Goal: Register for event/course

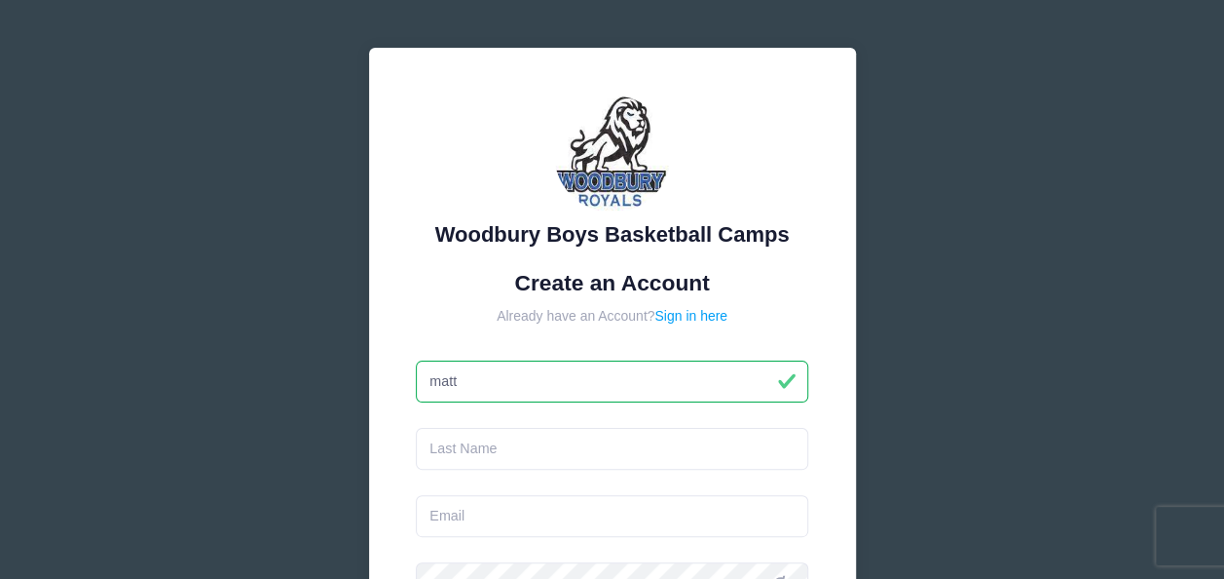
type input "matt"
click at [523, 440] on input "text" at bounding box center [612, 449] width 393 height 42
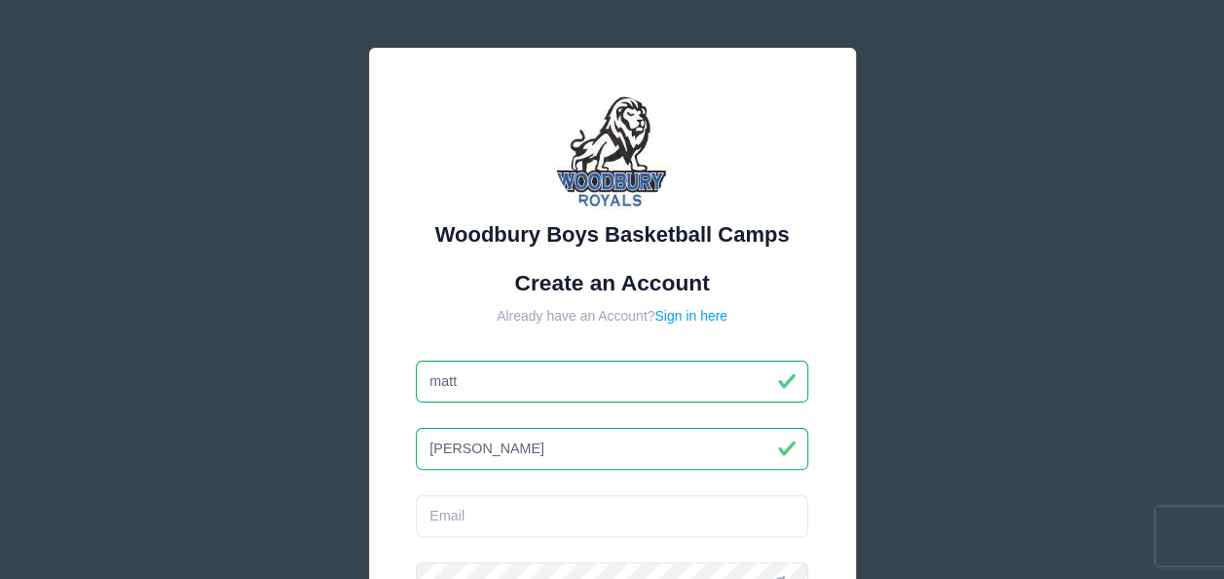
type input "schneider"
click at [531, 529] on input "email" at bounding box center [612, 516] width 393 height 42
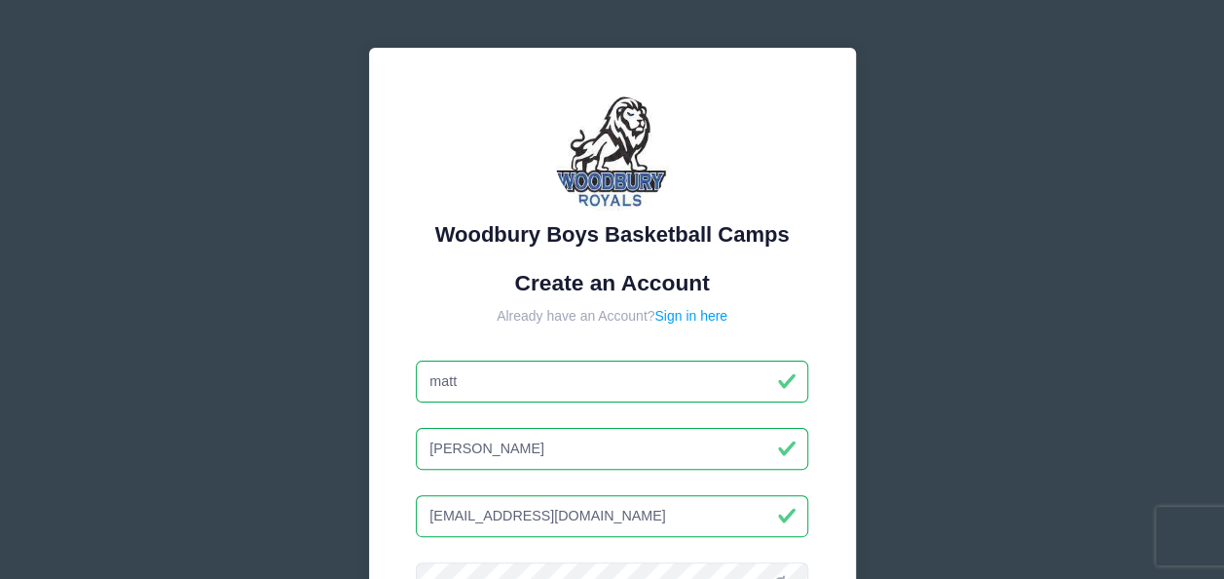
type input "kompanigds13@gmail.com"
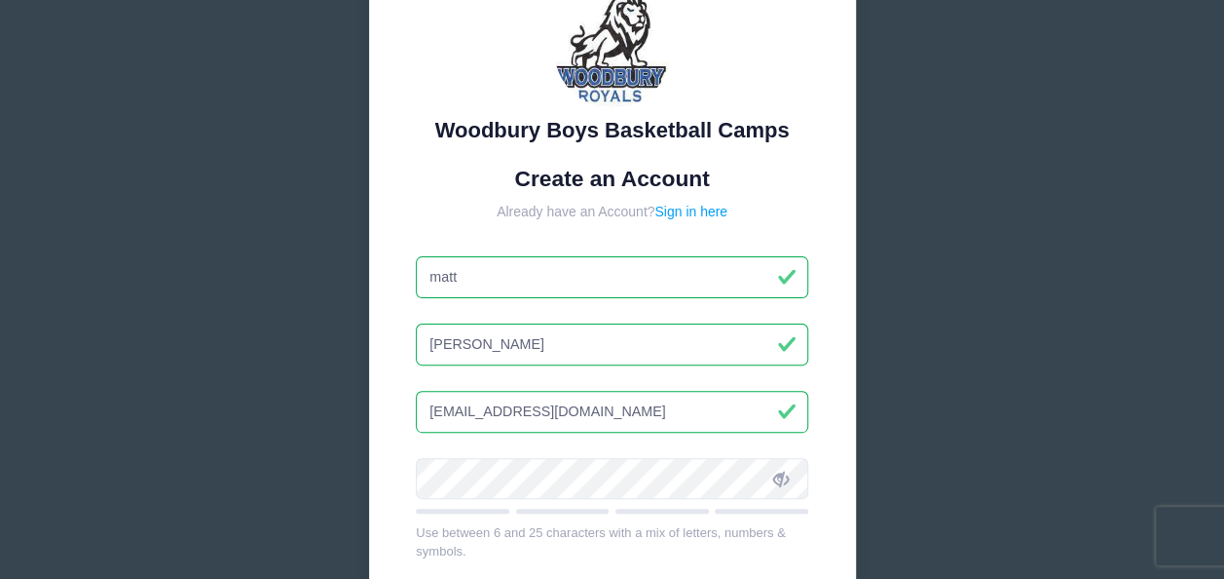
scroll to position [108, 0]
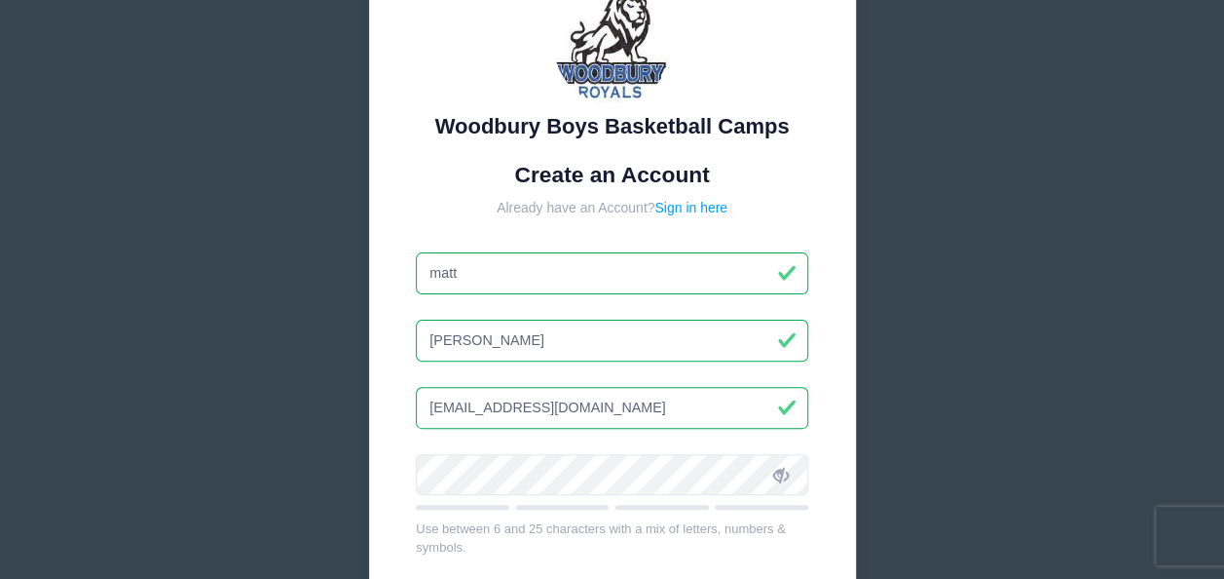
drag, startPoint x: 637, startPoint y: 401, endPoint x: 388, endPoint y: 384, distance: 250.0
click at [388, 384] on div "Woodbury Boys Basketball Camps Create an Account Already have an Account? Sign …" at bounding box center [612, 398] width 487 height 916
drag, startPoint x: 664, startPoint y: 395, endPoint x: 355, endPoint y: 395, distance: 309.8
click at [355, 395] on div "Woodbury Boys Basketball Camps Create an Account Already have an Account? Sign …" at bounding box center [612, 421] width 519 height 995
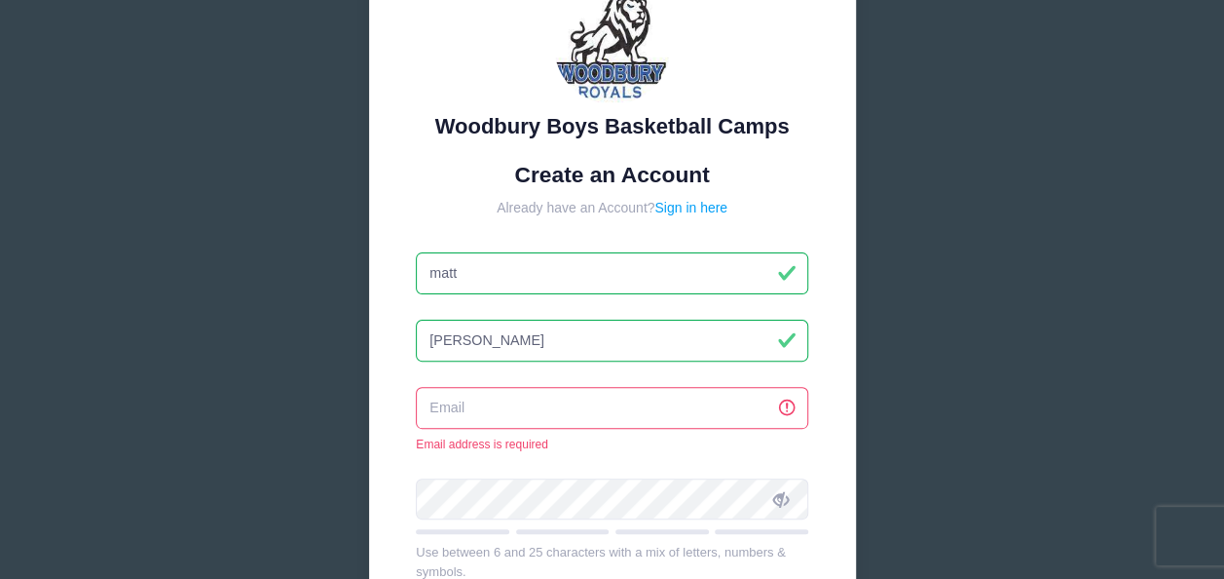
click at [468, 395] on input "email" at bounding box center [612, 408] width 393 height 42
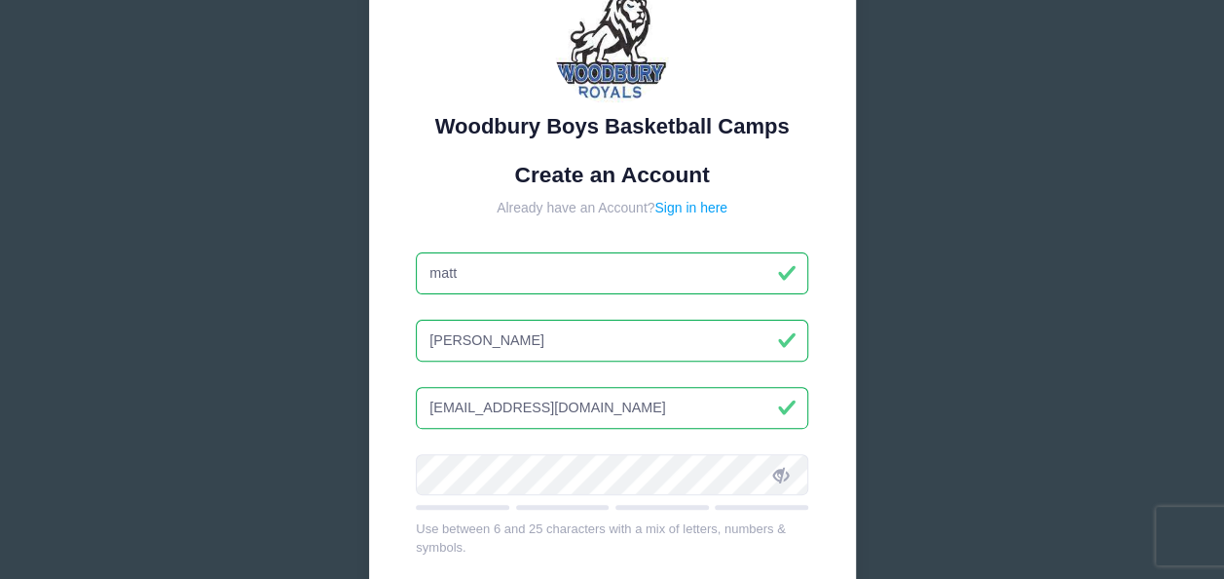
drag, startPoint x: 625, startPoint y: 395, endPoint x: 390, endPoint y: 393, distance: 235.8
click at [390, 393] on div "Woodbury Boys Basketball Camps Create an Account Already have an Account? Sign …" at bounding box center [612, 398] width 487 height 916
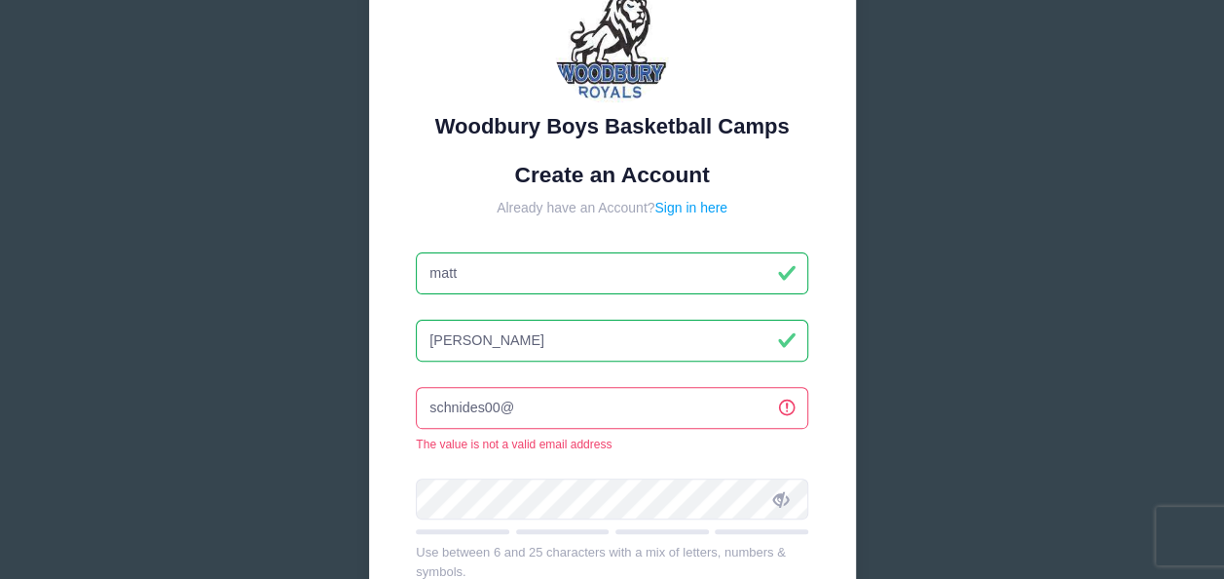
type input "[EMAIL_ADDRESS][DOMAIN_NAME]"
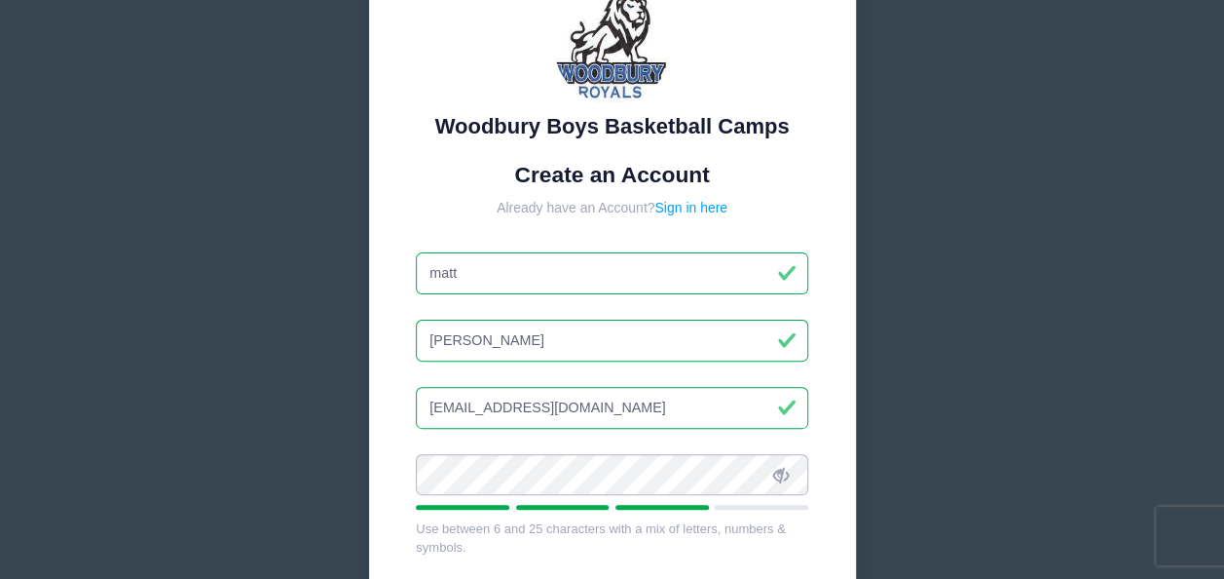
click at [380, 463] on div "Woodbury Boys Basketball Camps Create an Account Already have an Account? Sign …" at bounding box center [612, 398] width 487 height 916
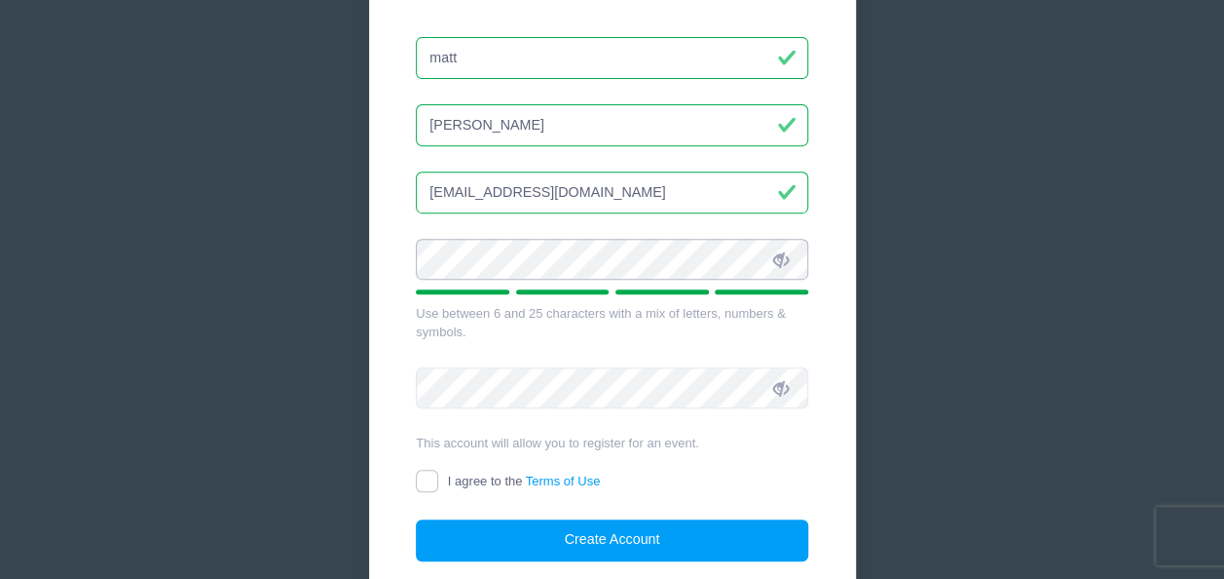
scroll to position [329, 0]
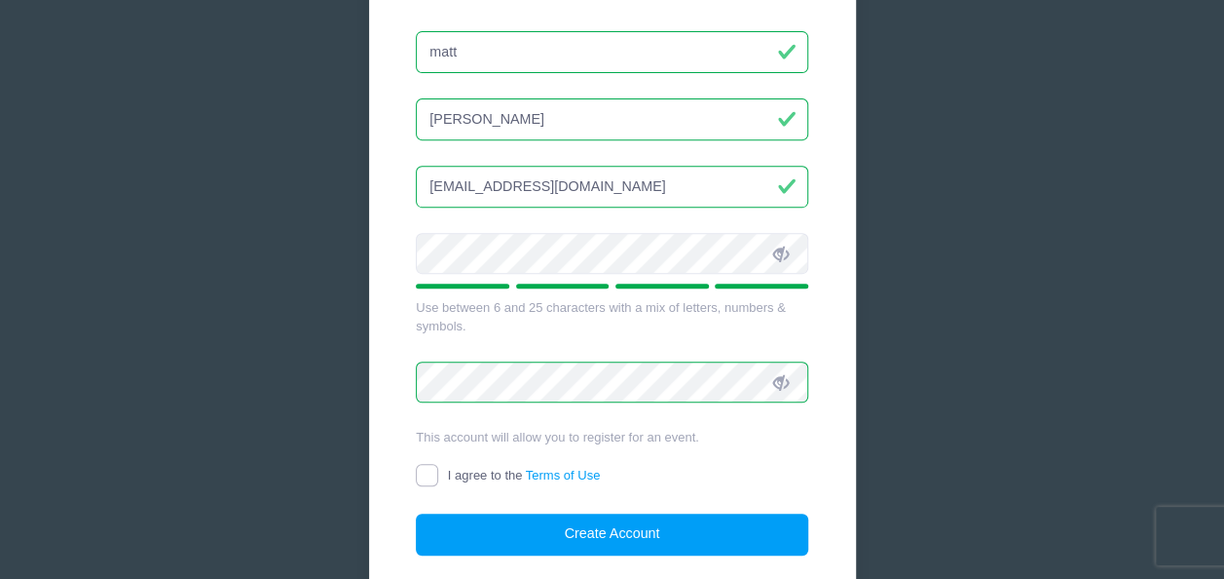
click at [431, 471] on input "I agree to the Terms of Use" at bounding box center [427, 475] width 22 height 22
checkbox input "true"
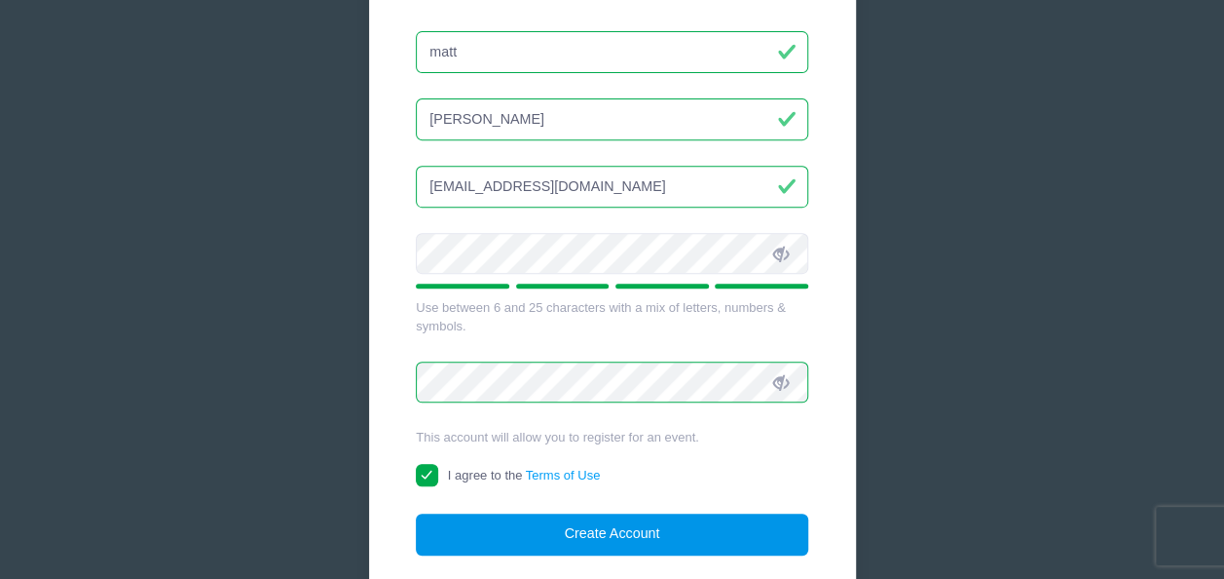
click at [571, 526] on button "Create Account" at bounding box center [612, 534] width 393 height 42
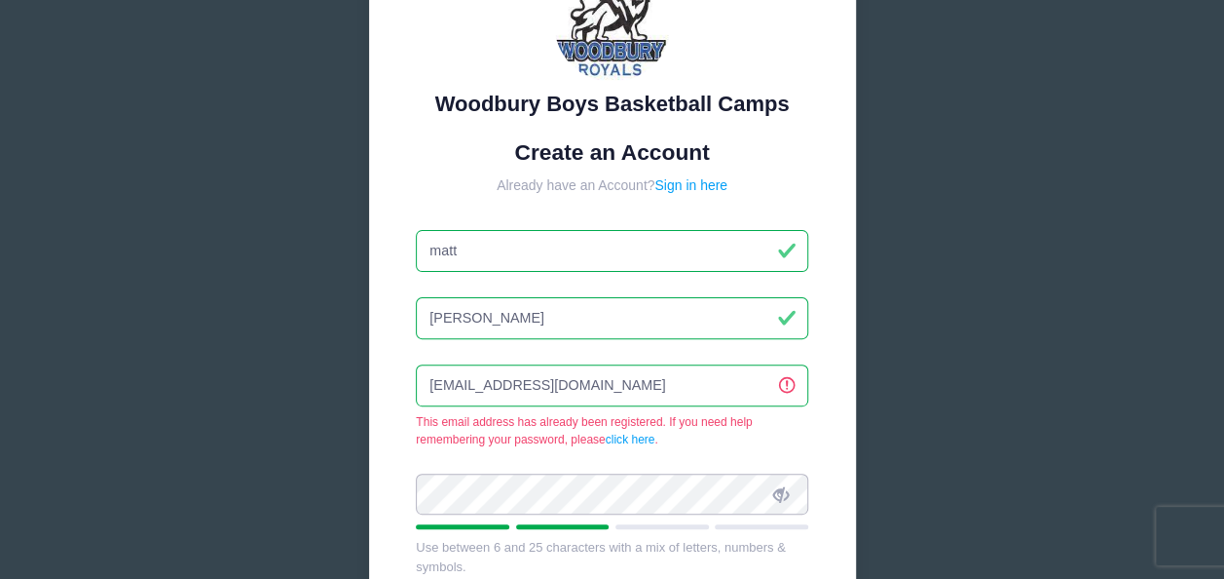
scroll to position [129, 0]
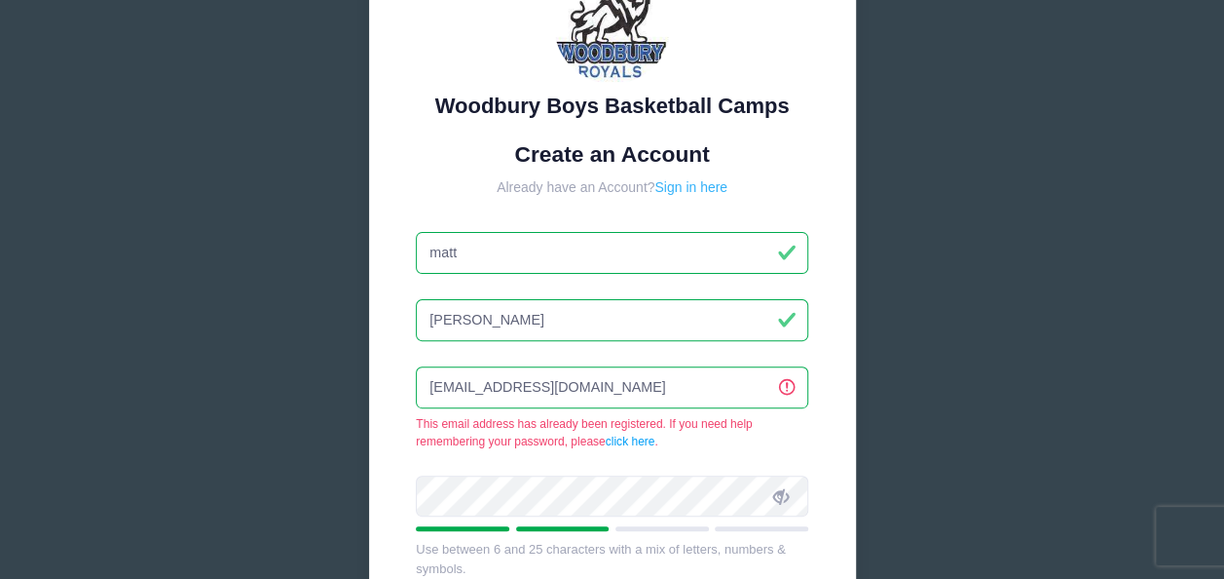
click at [693, 186] on link "Sign in here" at bounding box center [691, 187] width 73 height 16
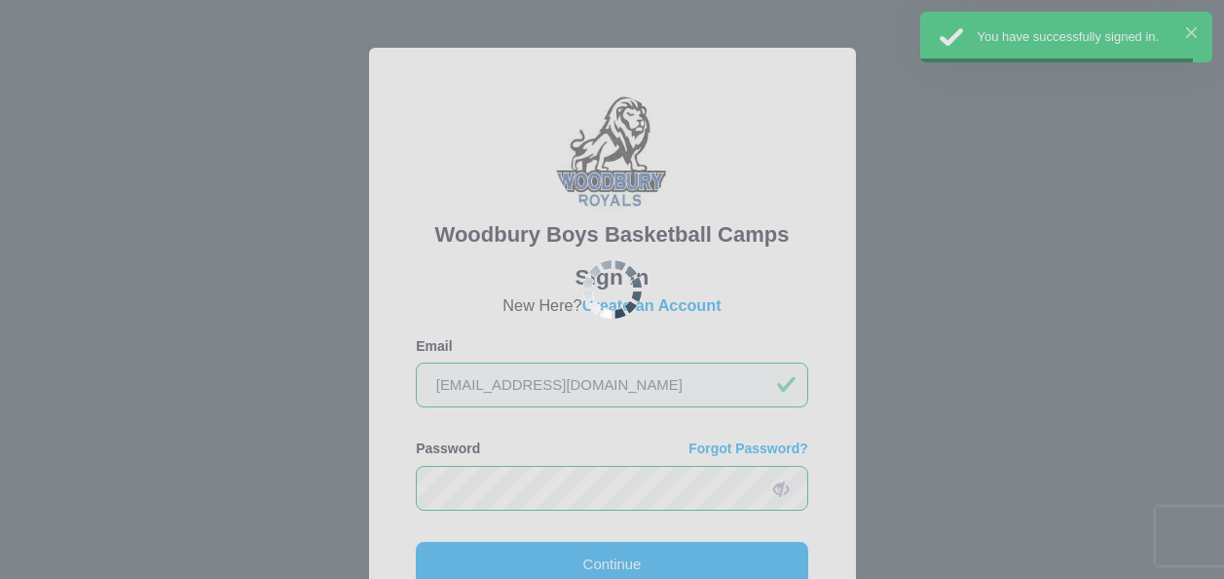
scroll to position [90, 0]
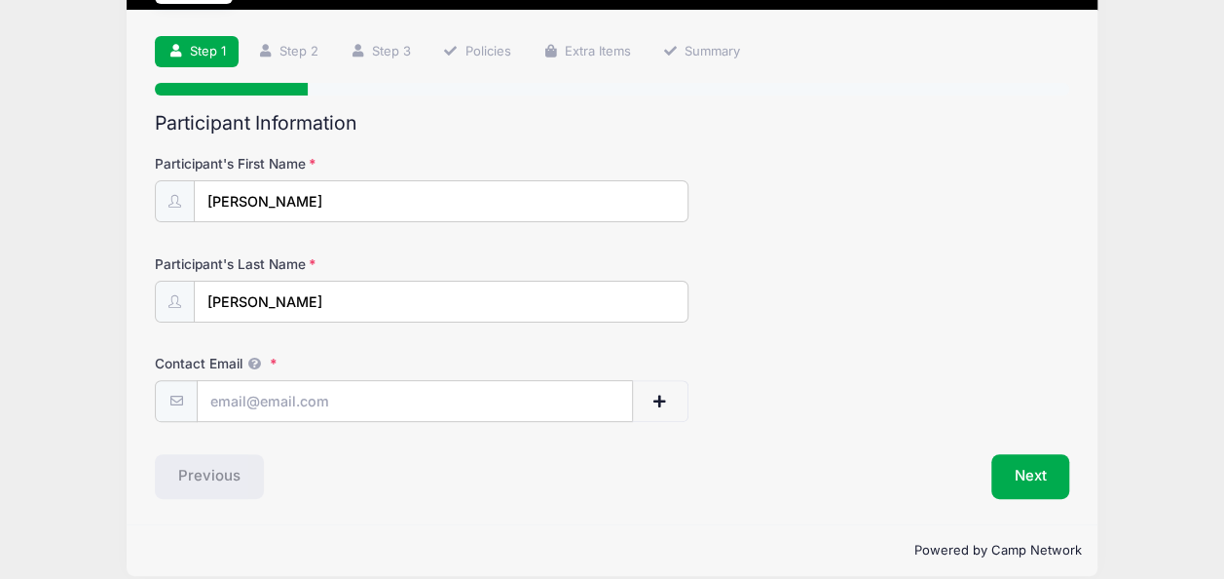
scroll to position [131, 0]
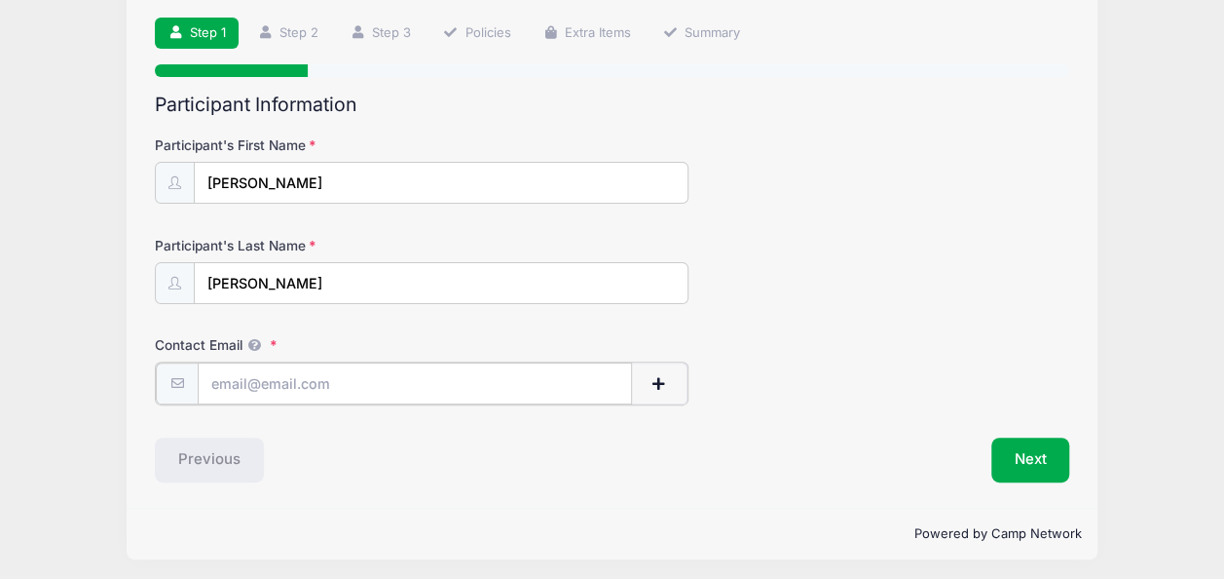
click at [404, 371] on input "Contact Email" at bounding box center [415, 383] width 434 height 42
click at [347, 386] on input "Contact Email" at bounding box center [415, 383] width 434 height 42
type input "[EMAIL_ADDRESS][DOMAIN_NAME]"
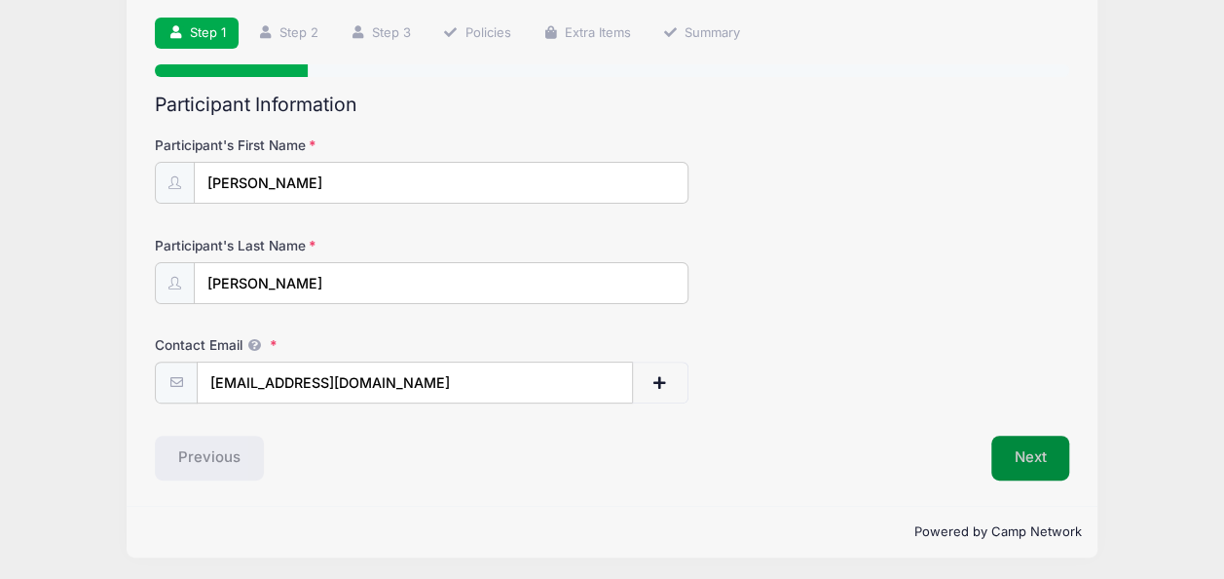
click at [1017, 446] on button "Next" at bounding box center [1031, 457] width 79 height 45
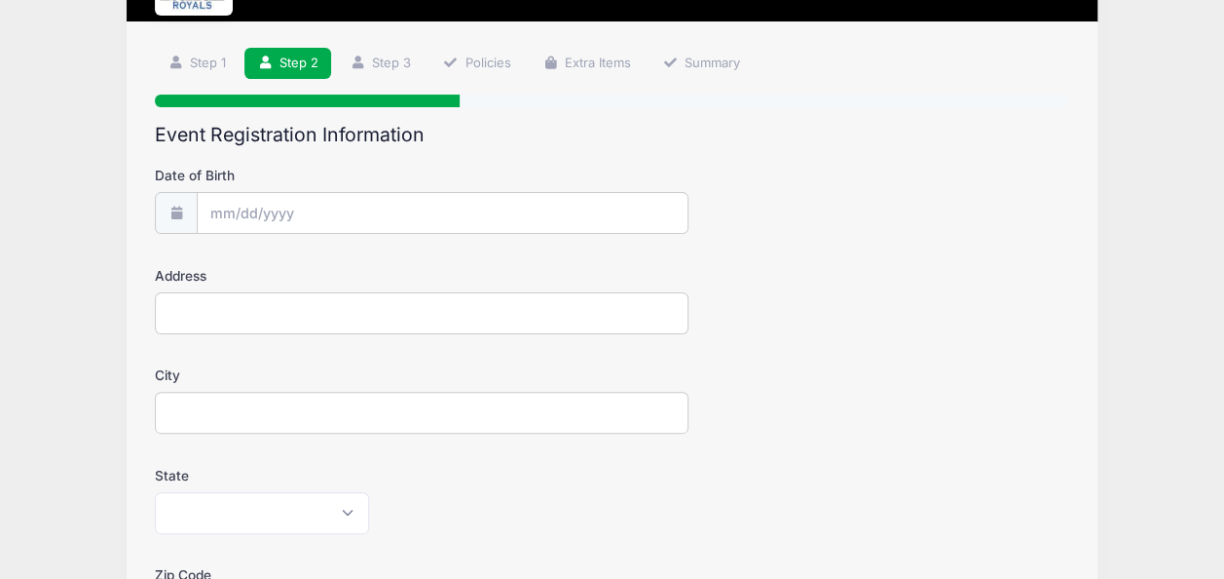
scroll to position [105, 0]
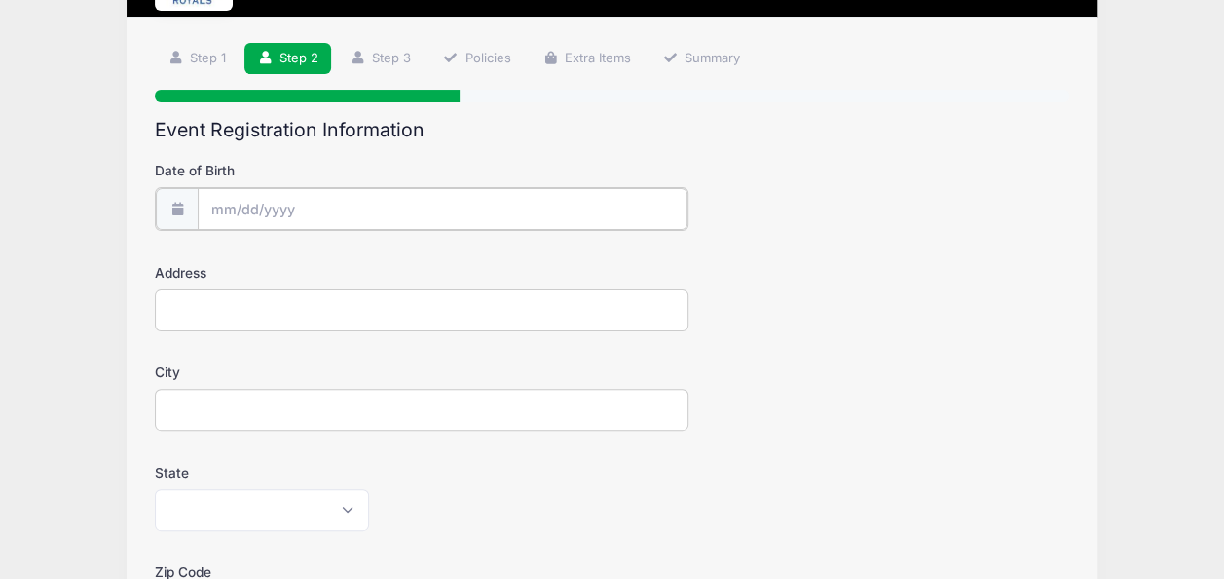
click at [255, 214] on input "Date of Birth" at bounding box center [443, 209] width 490 height 42
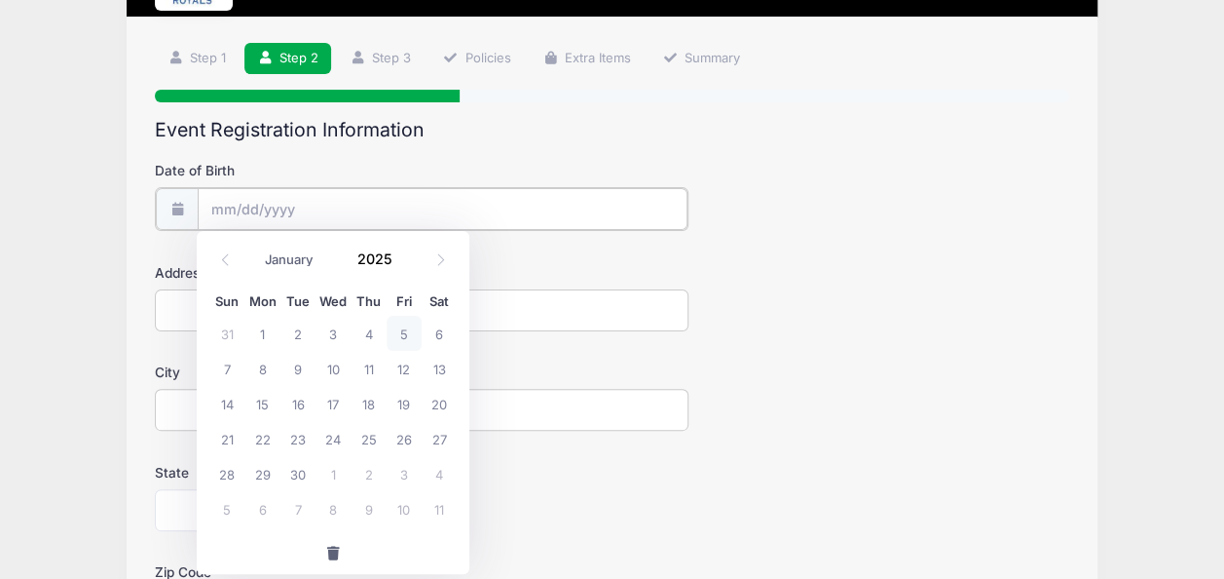
click at [325, 205] on input "Date of Birth" at bounding box center [443, 209] width 490 height 42
click at [370, 264] on input "2025" at bounding box center [379, 259] width 63 height 29
click at [402, 267] on span at bounding box center [404, 266] width 14 height 15
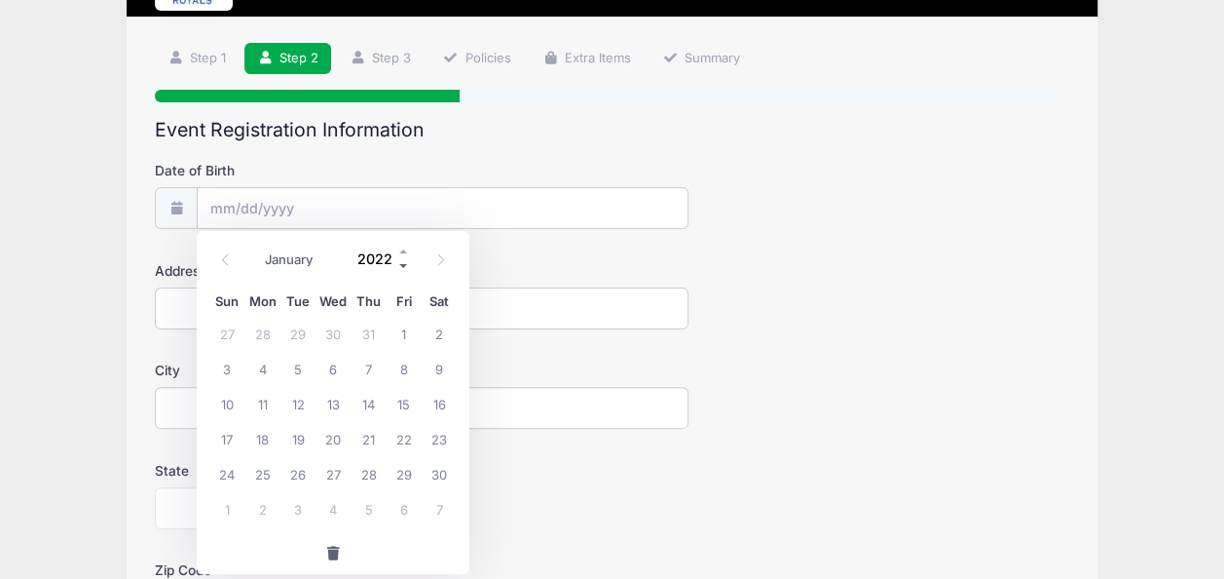
click at [402, 267] on span at bounding box center [404, 266] width 14 height 15
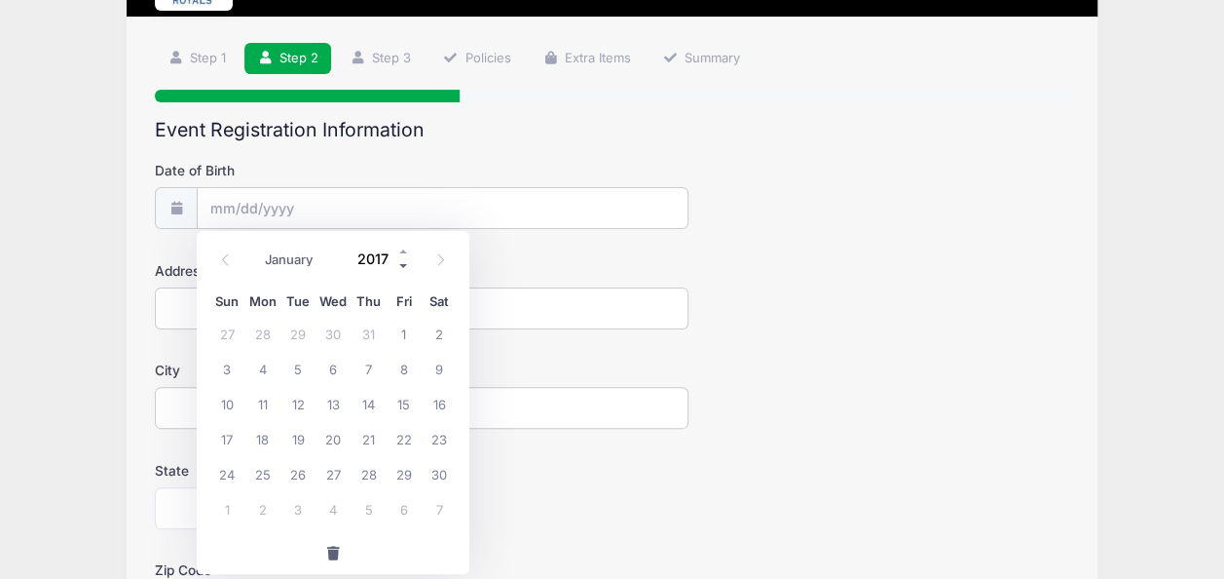
click at [402, 267] on span at bounding box center [404, 266] width 14 height 15
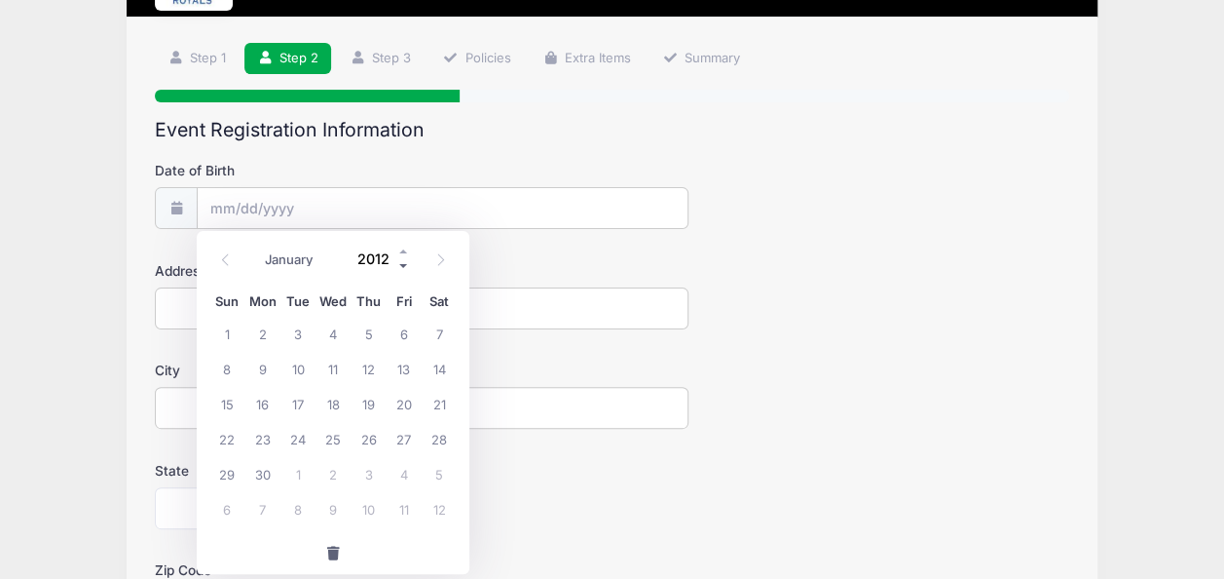
click at [402, 267] on span at bounding box center [404, 266] width 14 height 15
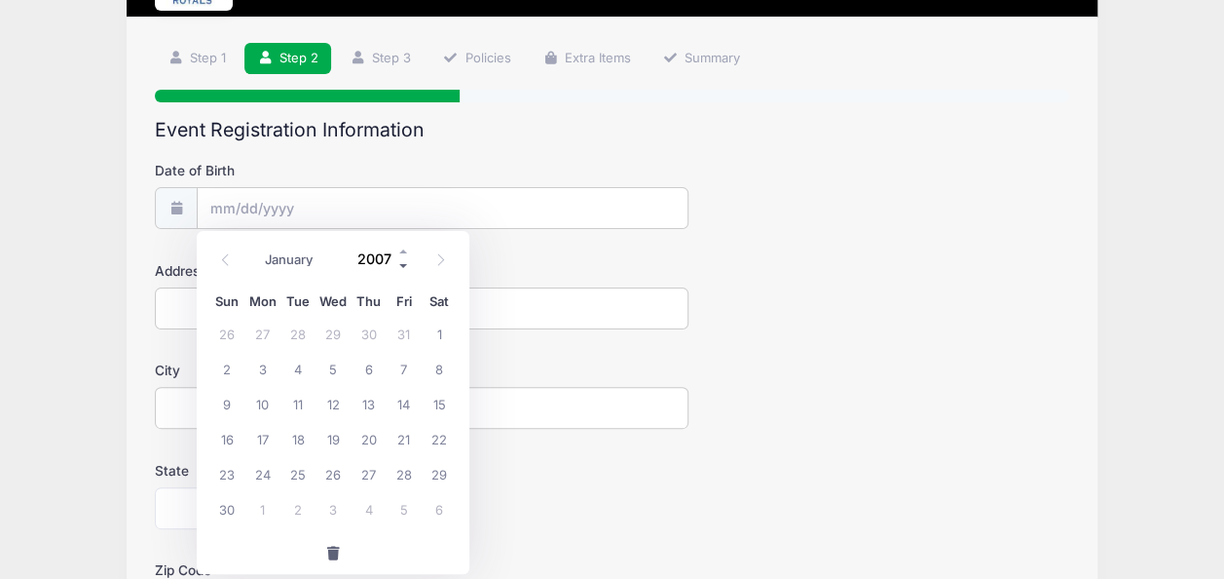
click at [402, 267] on span at bounding box center [404, 266] width 14 height 15
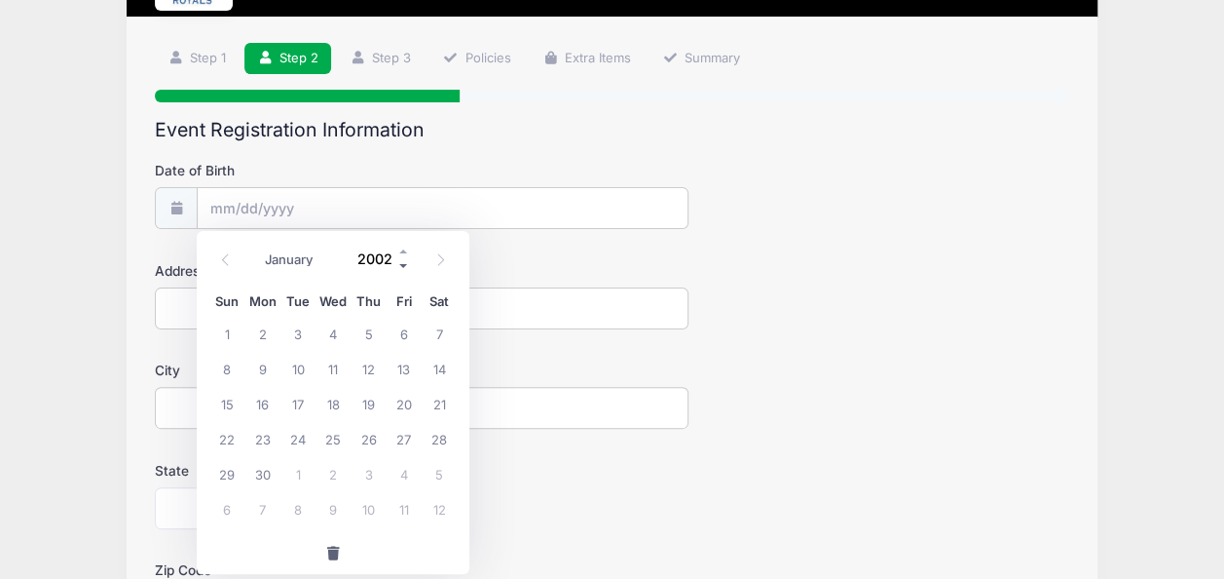
click at [402, 267] on span at bounding box center [404, 266] width 14 height 15
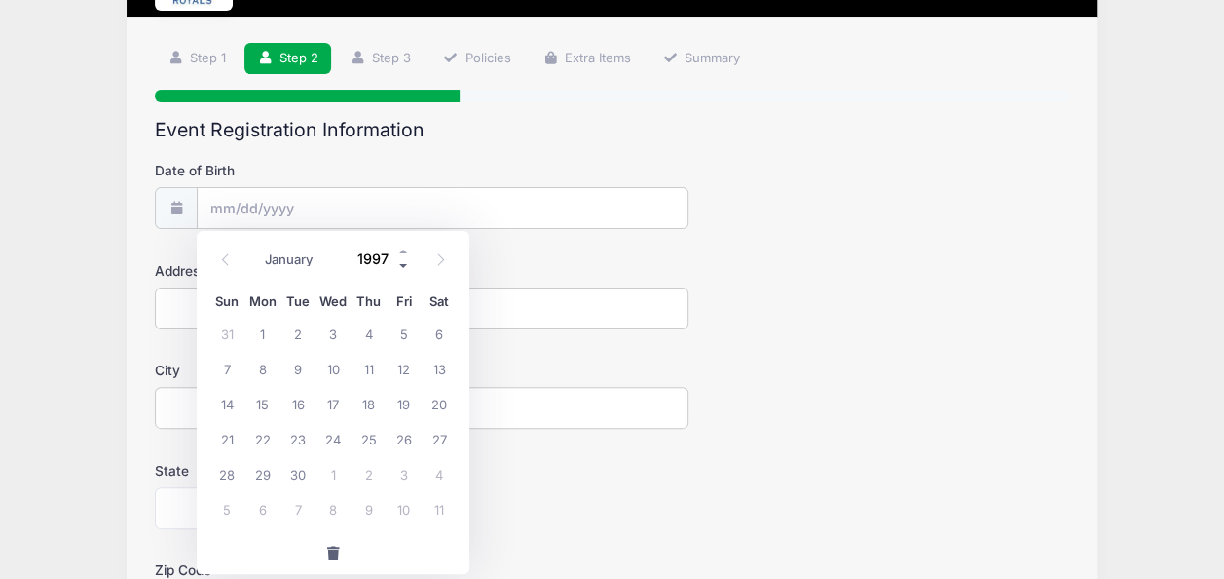
click at [402, 267] on span at bounding box center [404, 266] width 14 height 15
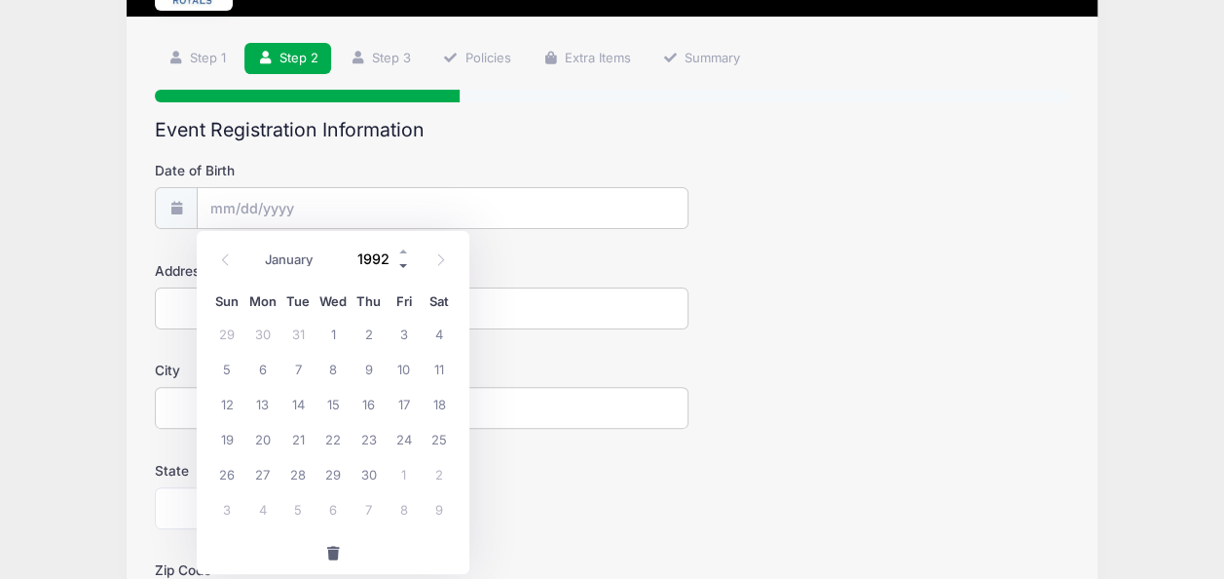
click at [402, 267] on span at bounding box center [404, 266] width 14 height 15
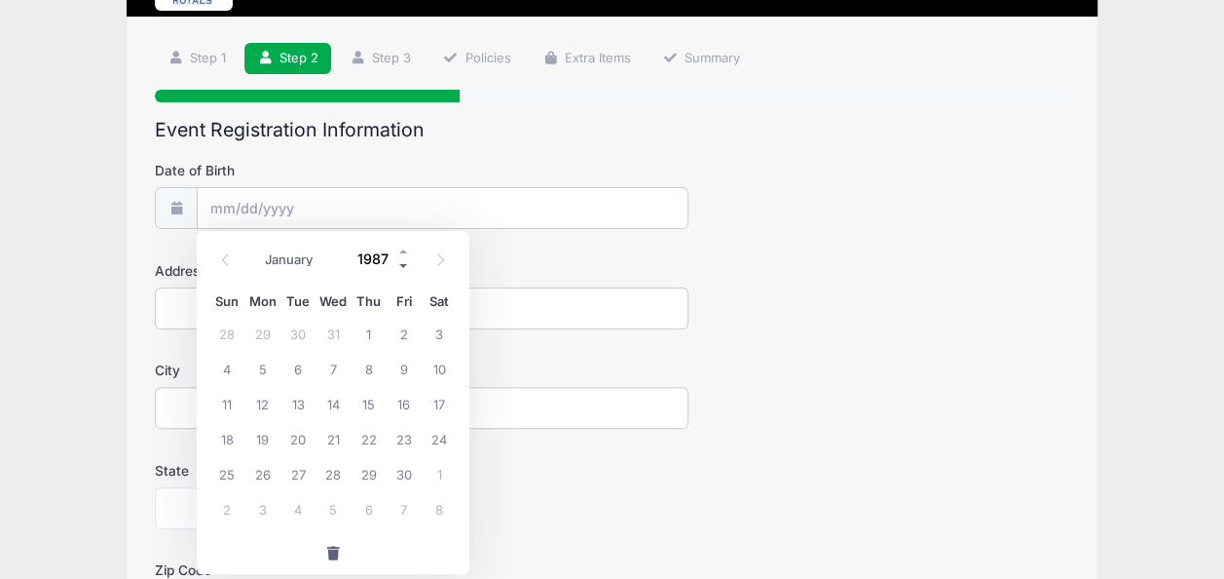
click at [402, 267] on span at bounding box center [404, 266] width 14 height 15
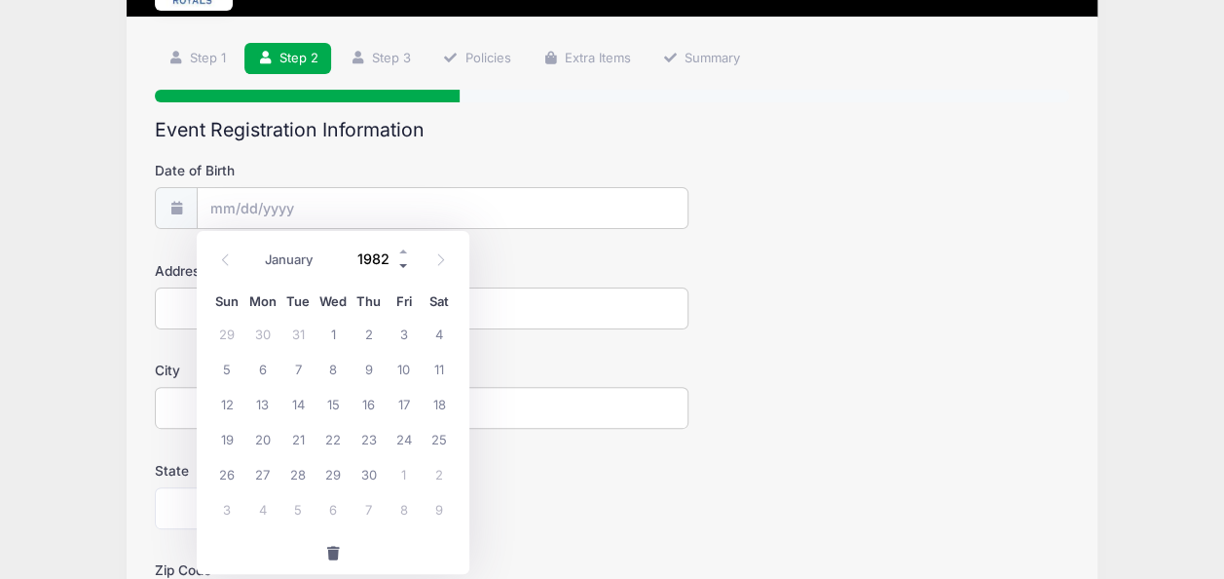
click at [402, 267] on span at bounding box center [404, 266] width 14 height 15
type input "1981"
click at [440, 265] on icon at bounding box center [440, 259] width 13 height 13
select select "9"
click at [378, 397] on span "15" at bounding box center [368, 403] width 35 height 35
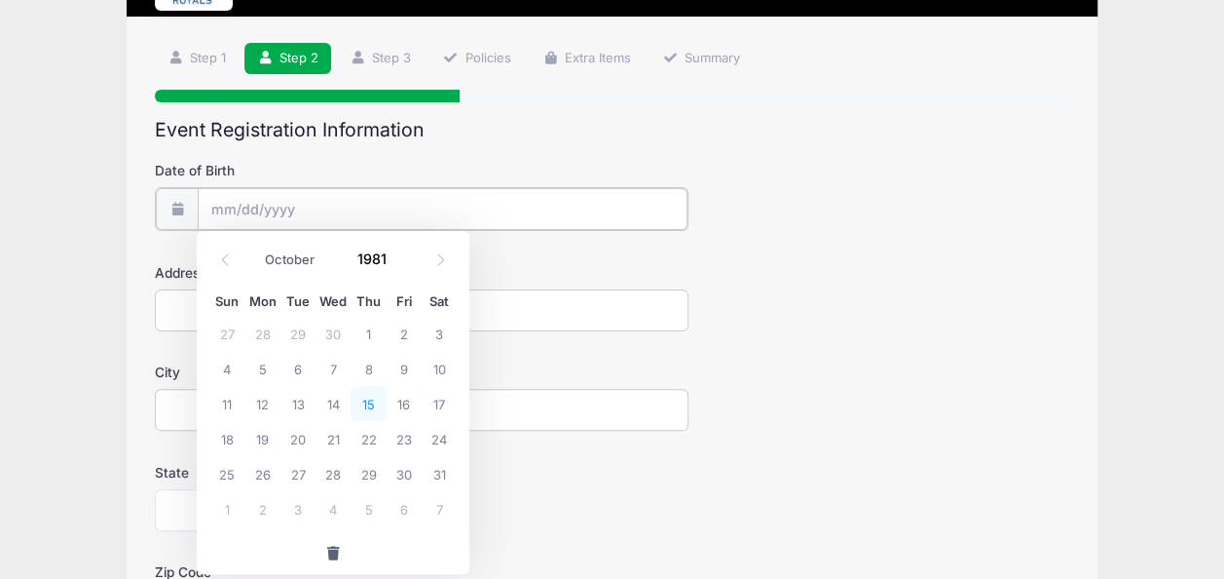
type input "[DATE]"
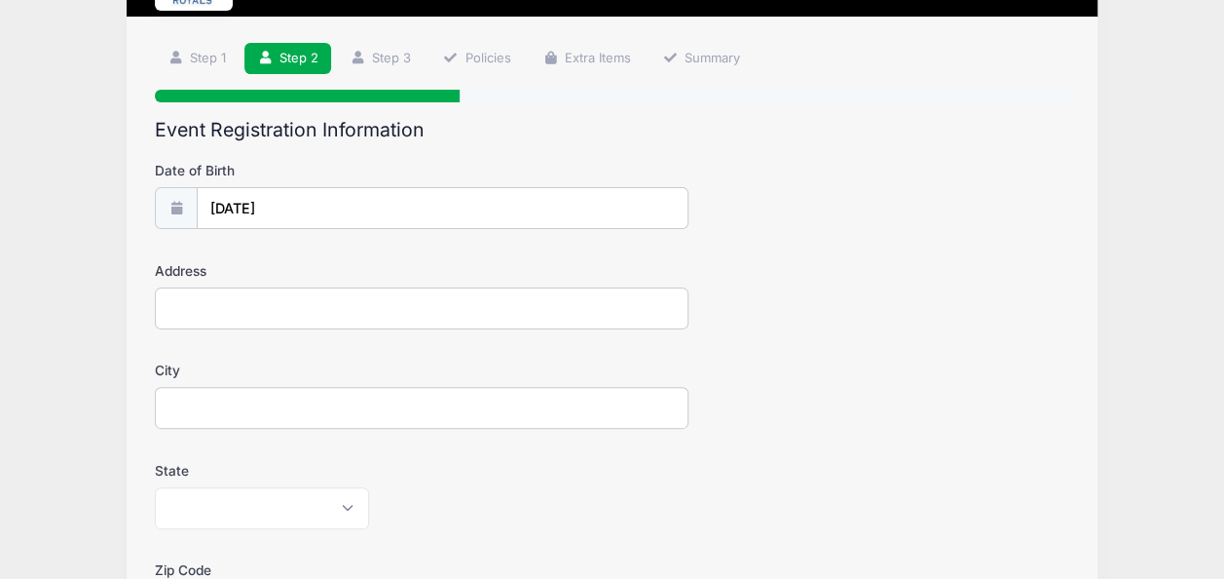
click at [294, 298] on input "Address" at bounding box center [422, 308] width 534 height 42
type input "[STREET_ADDRESS]"
type input "Afton"
select select "MN"
type input "55001"
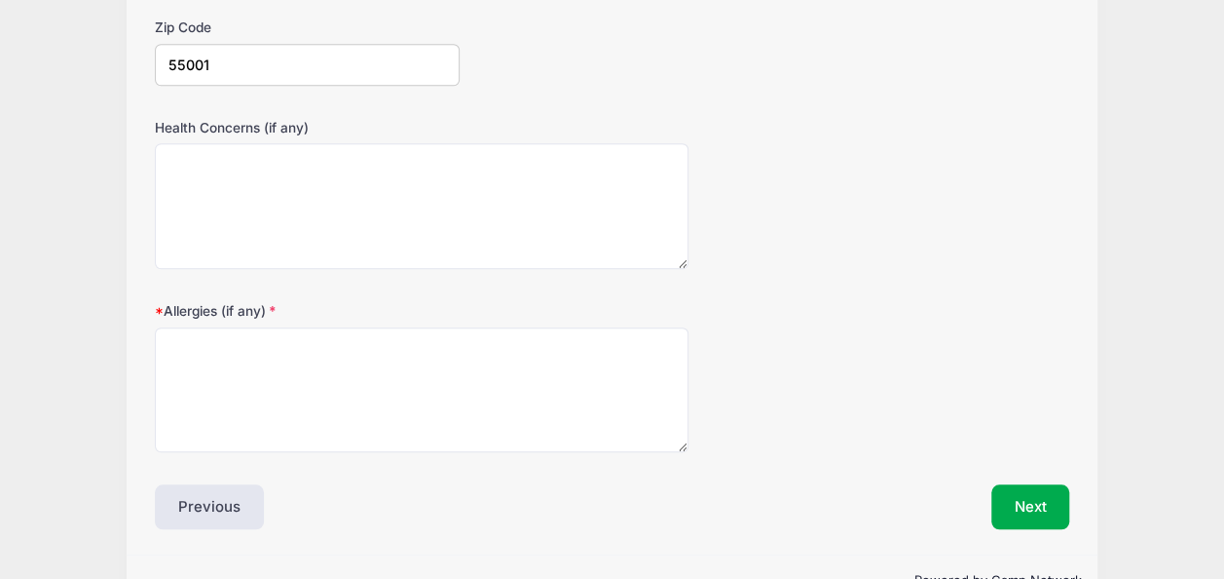
scroll to position [658, 0]
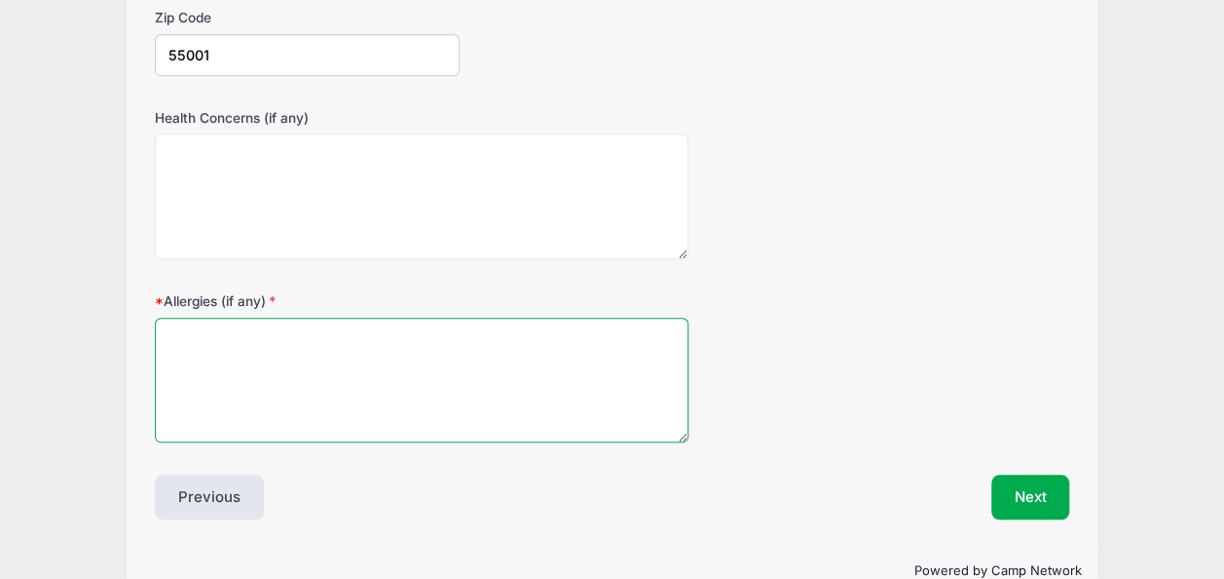
click at [507, 325] on textarea "Allergies (if any)" at bounding box center [422, 381] width 534 height 126
type textarea "none"
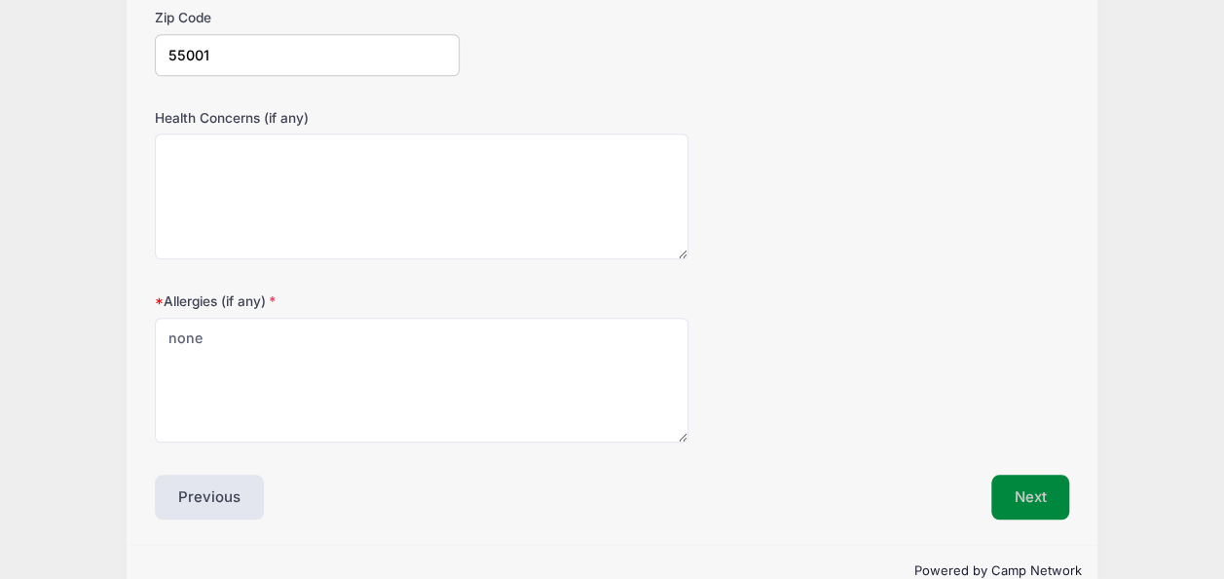
click at [1009, 485] on button "Next" at bounding box center [1031, 496] width 79 height 45
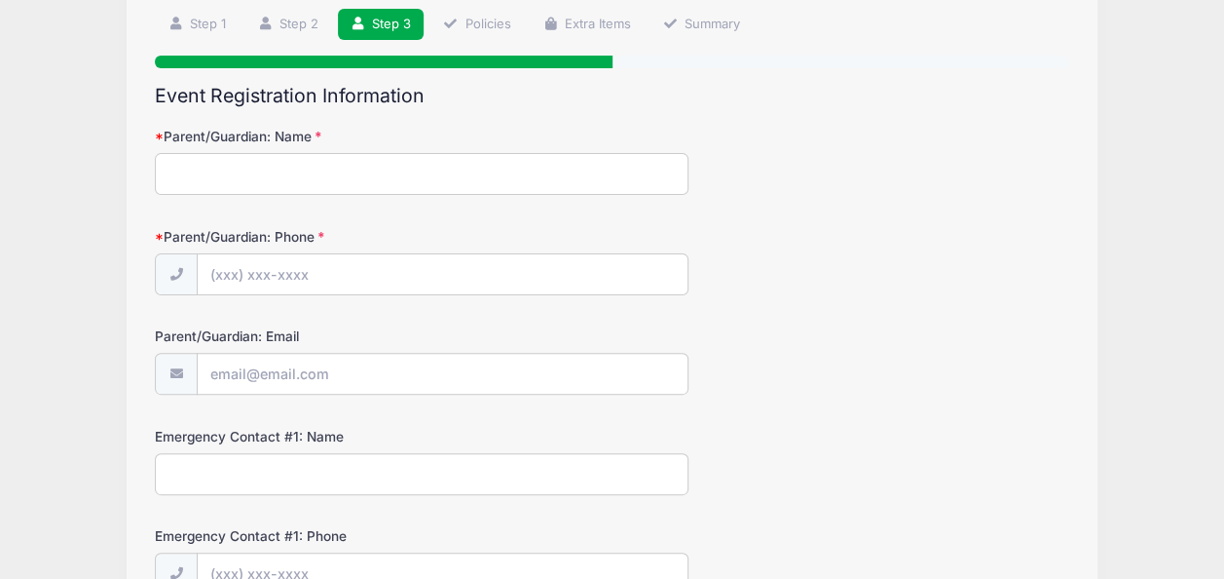
scroll to position [141, 0]
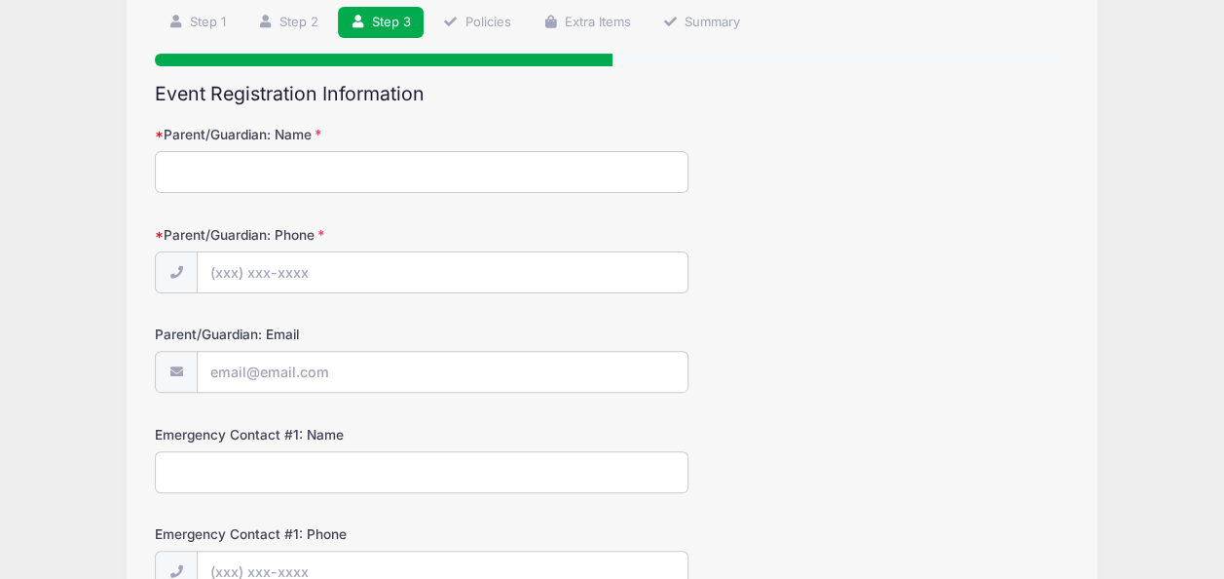
click at [219, 169] on input "Parent/Guardian: Name" at bounding box center [422, 172] width 534 height 42
type input "[PERSON_NAME]"
click at [308, 270] on input "Parent/Guardian: Phone" at bounding box center [443, 273] width 490 height 42
type input "[PHONE_NUMBER]"
click at [380, 362] on input "Parent/Guardian: Email" at bounding box center [443, 373] width 490 height 42
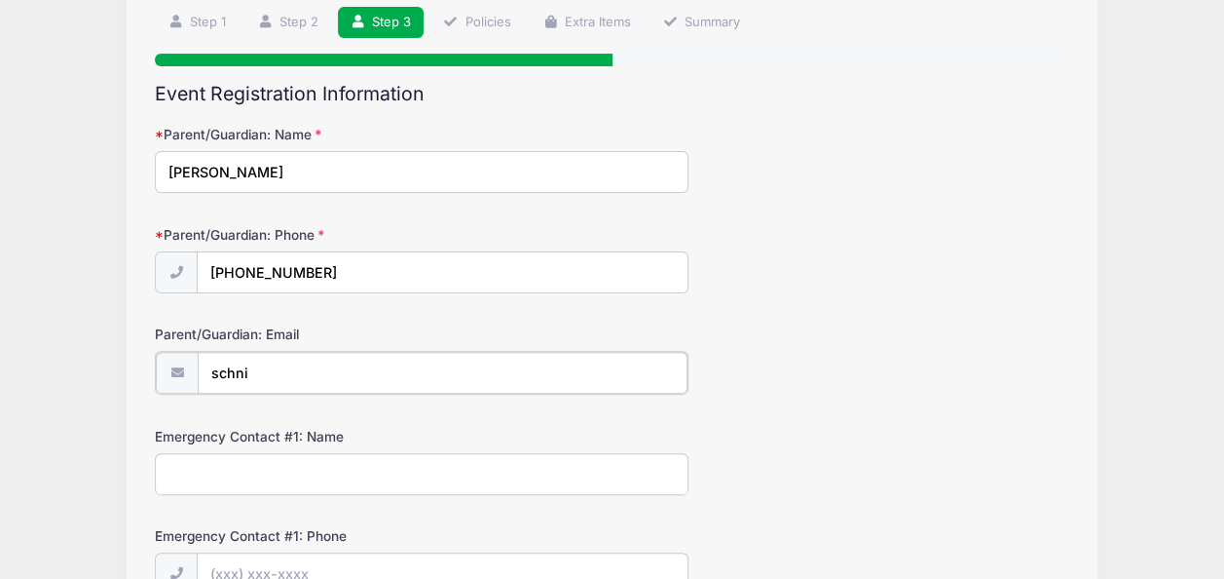
type input "[EMAIL_ADDRESS][DOMAIN_NAME]"
click at [326, 462] on input "Emergency Contact #1: Name" at bounding box center [422, 472] width 534 height 42
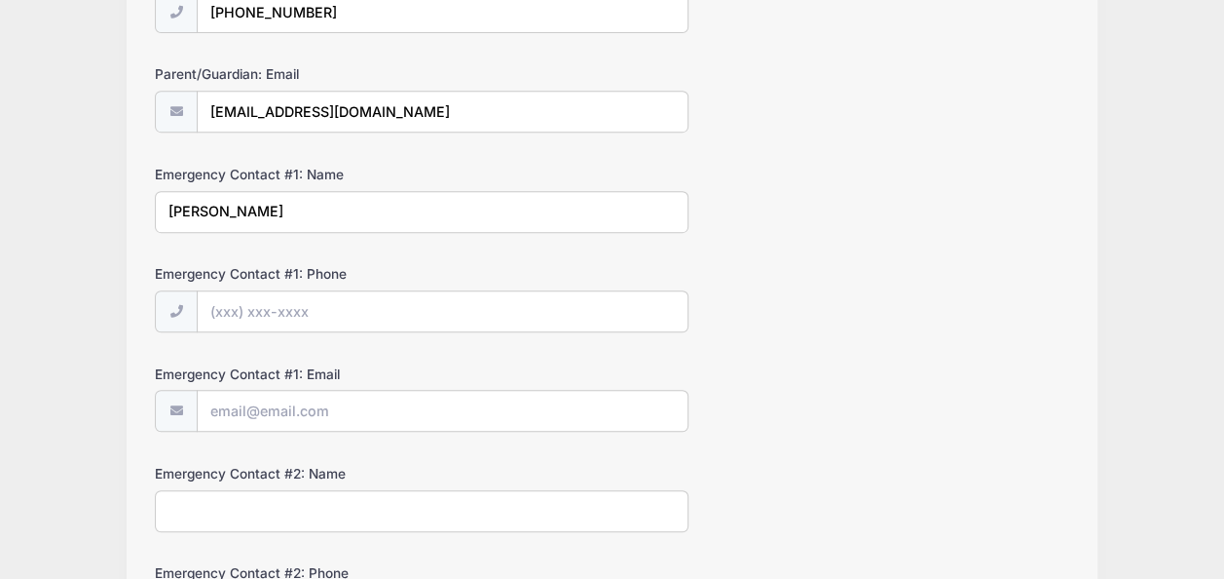
scroll to position [405, 0]
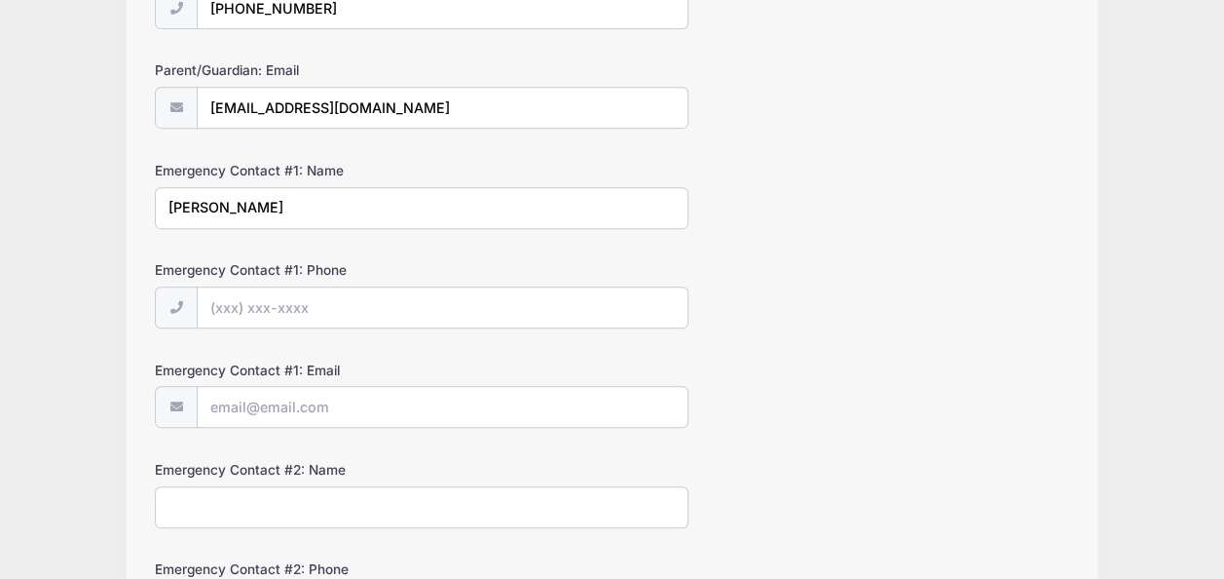
type input "[PERSON_NAME]"
click at [337, 290] on input "Emergency Contact #1: Phone" at bounding box center [443, 308] width 490 height 42
type input "[PHONE_NUMBER]"
click at [321, 422] on input "Emergency Contact #1: Email" at bounding box center [443, 408] width 490 height 42
type input "[EMAIL_ADDRESS][DOMAIN_NAME]"
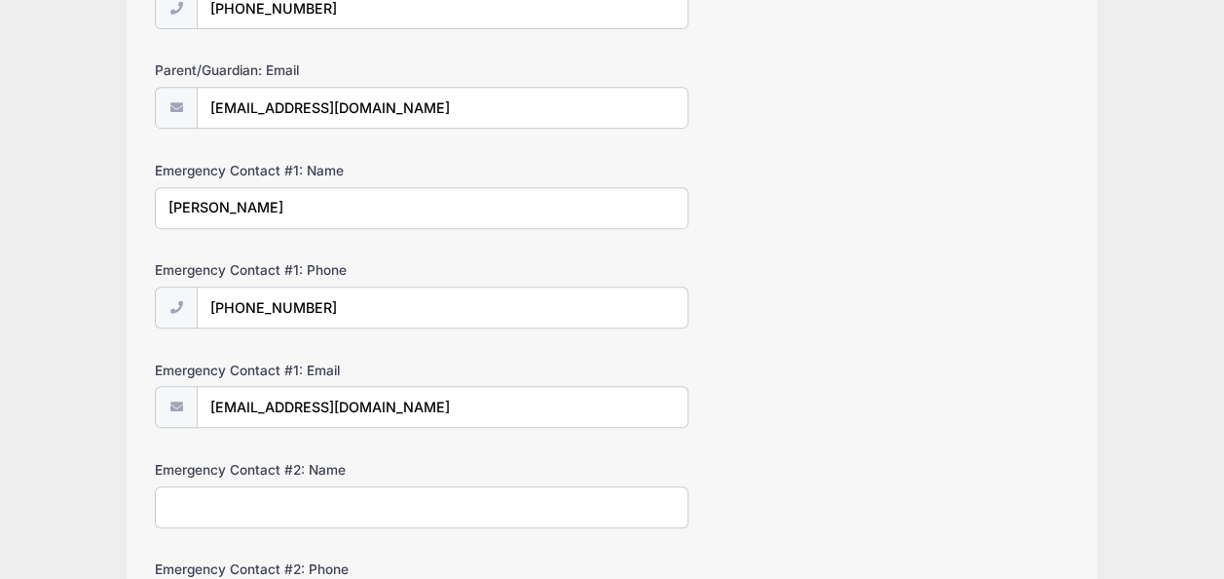
click at [293, 499] on input "Emergency Contact #2: Name" at bounding box center [422, 507] width 534 height 42
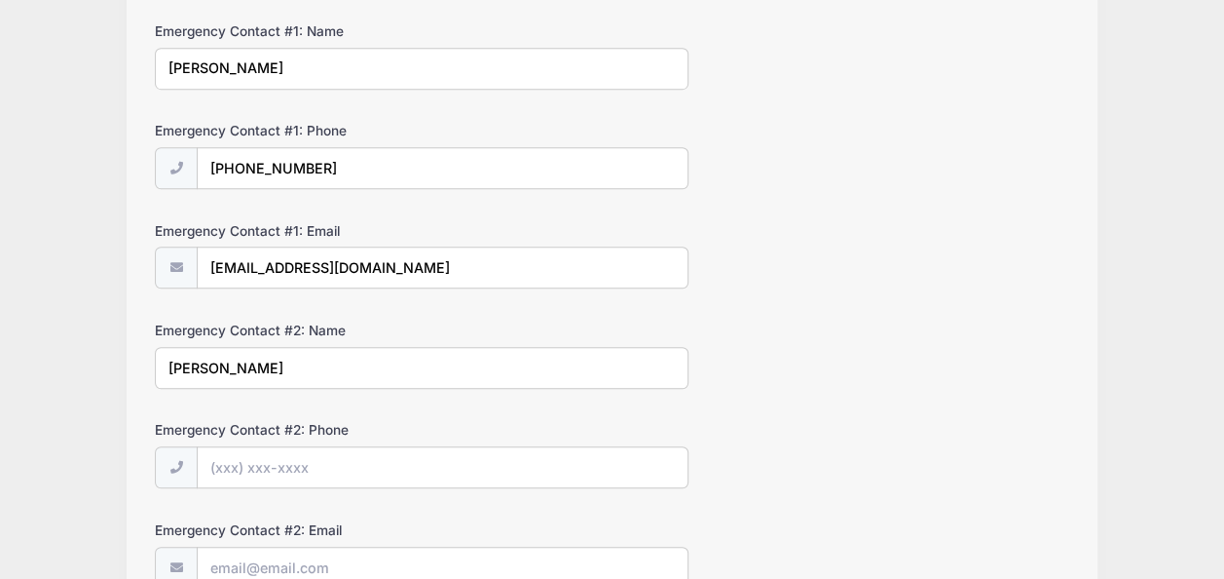
scroll to position [583, 0]
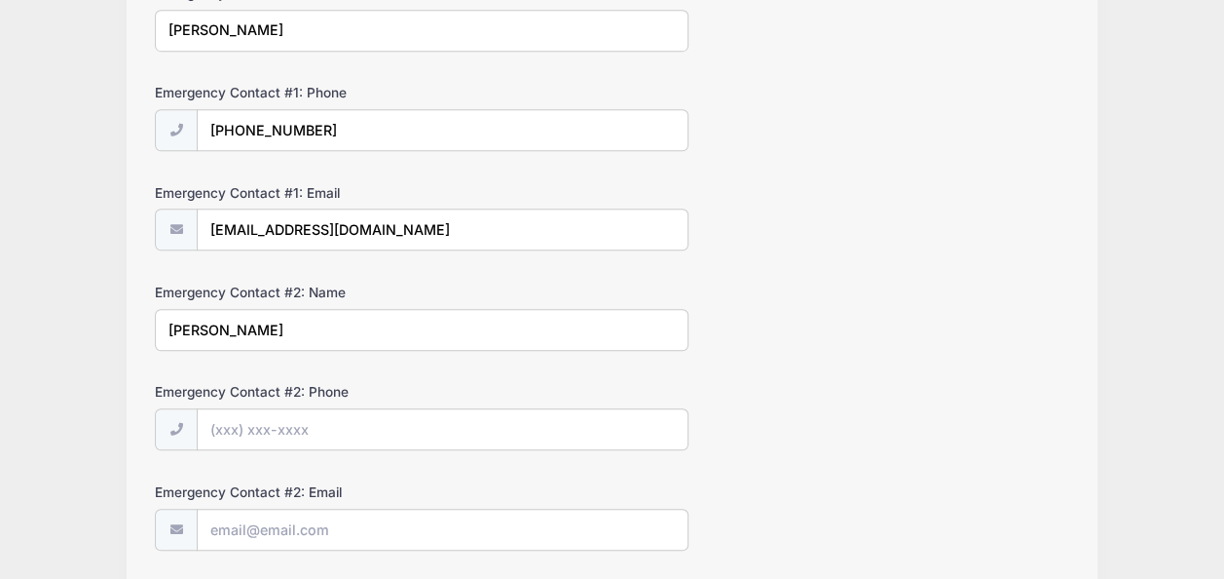
type input "[PERSON_NAME]"
click at [368, 409] on input "Emergency Contact #2: Phone" at bounding box center [443, 430] width 490 height 42
type input "[PHONE_NUMBER]"
click at [272, 527] on input "Emergency Contact #2: Email" at bounding box center [443, 530] width 490 height 42
type input "[EMAIL_ADDRESS][DOMAIN_NAME]"
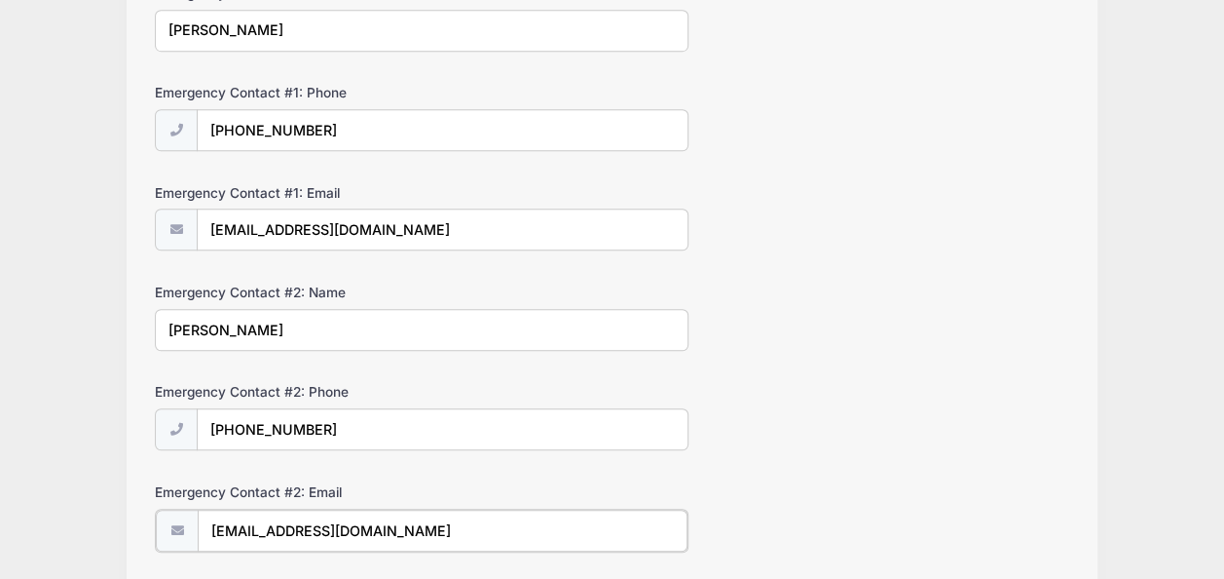
scroll to position [727, 0]
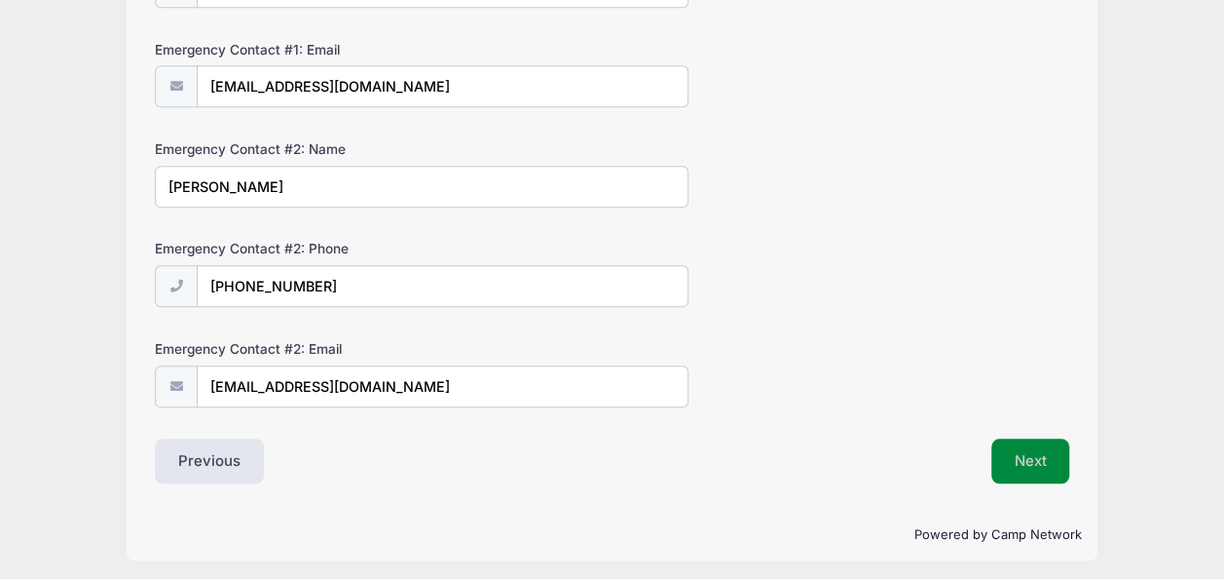
click at [1017, 455] on button "Next" at bounding box center [1031, 460] width 79 height 45
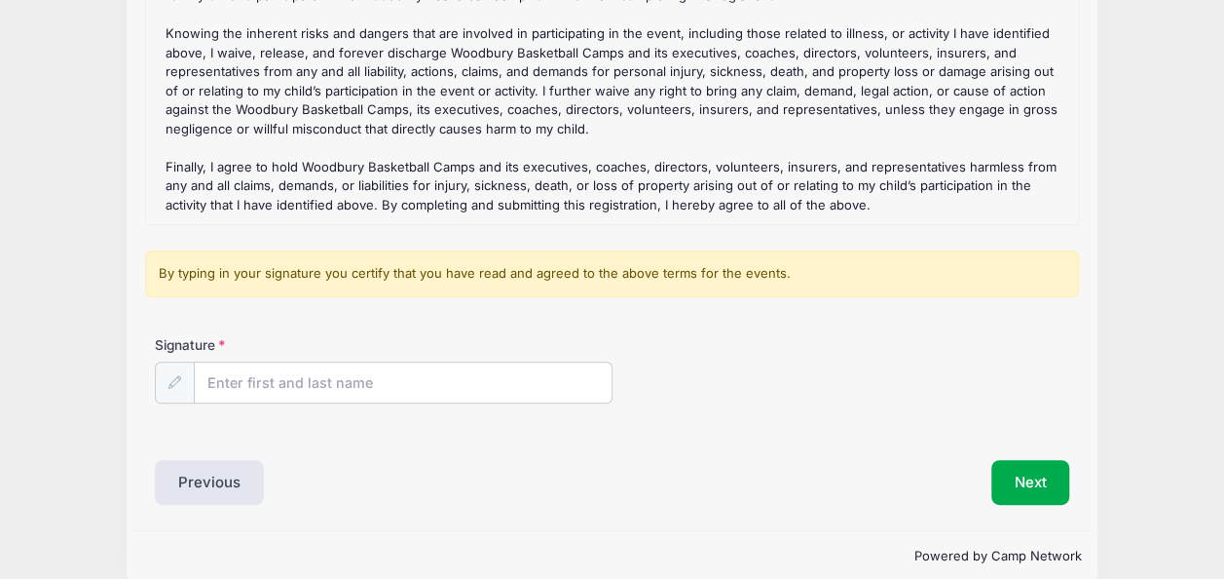
scroll to position [366, 0]
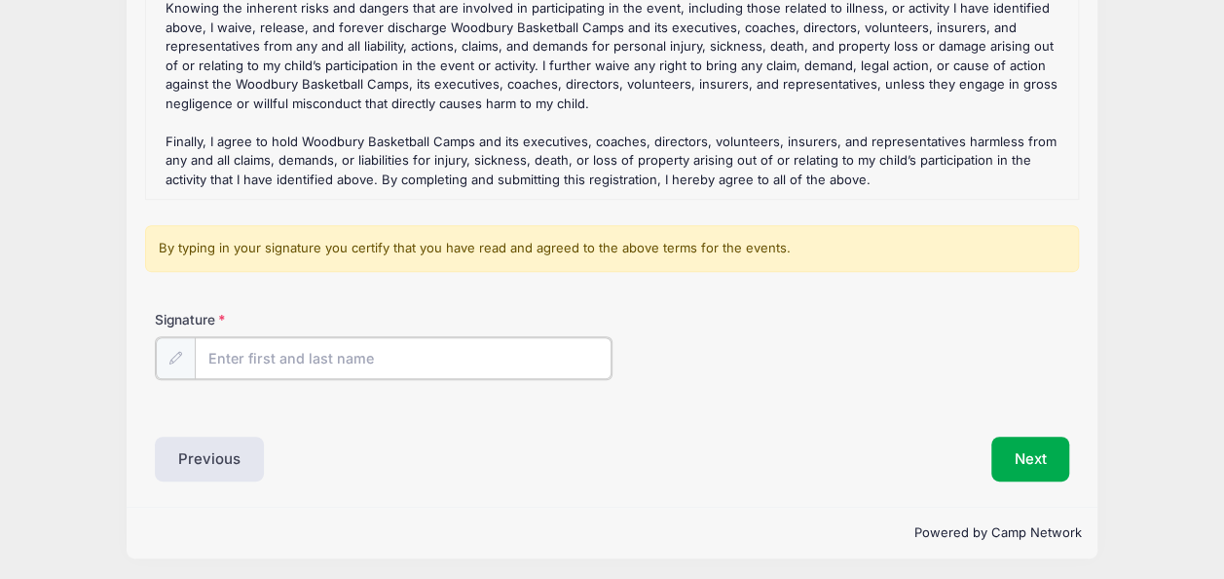
click at [388, 359] on input "Signature" at bounding box center [403, 358] width 417 height 42
type input "[PERSON_NAME]"
click at [1043, 450] on button "Next" at bounding box center [1031, 456] width 79 height 45
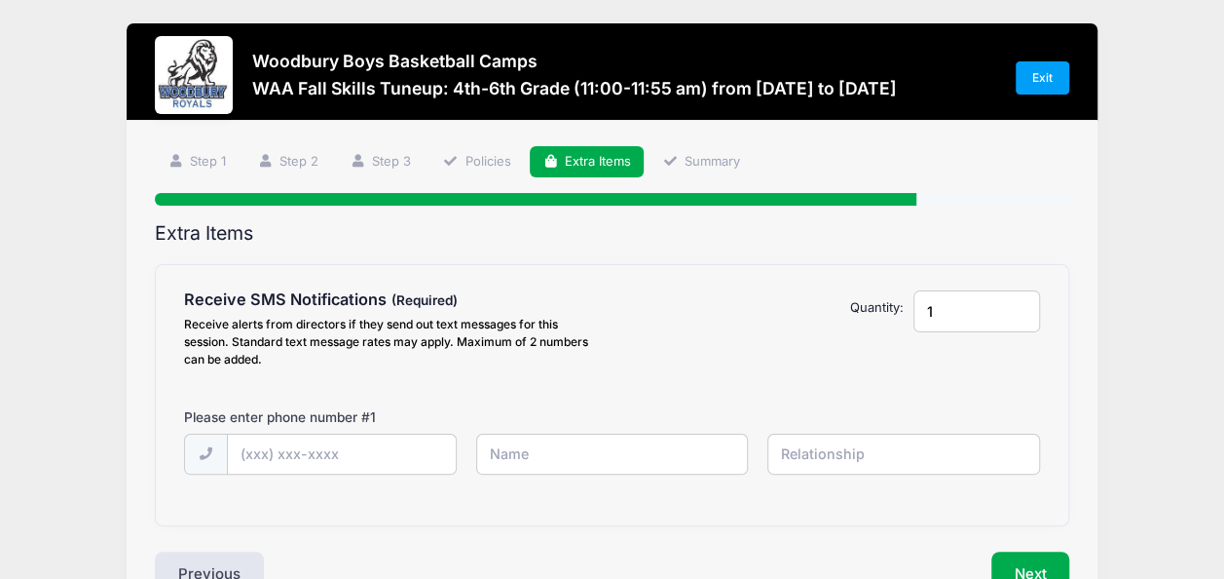
scroll to position [0, 0]
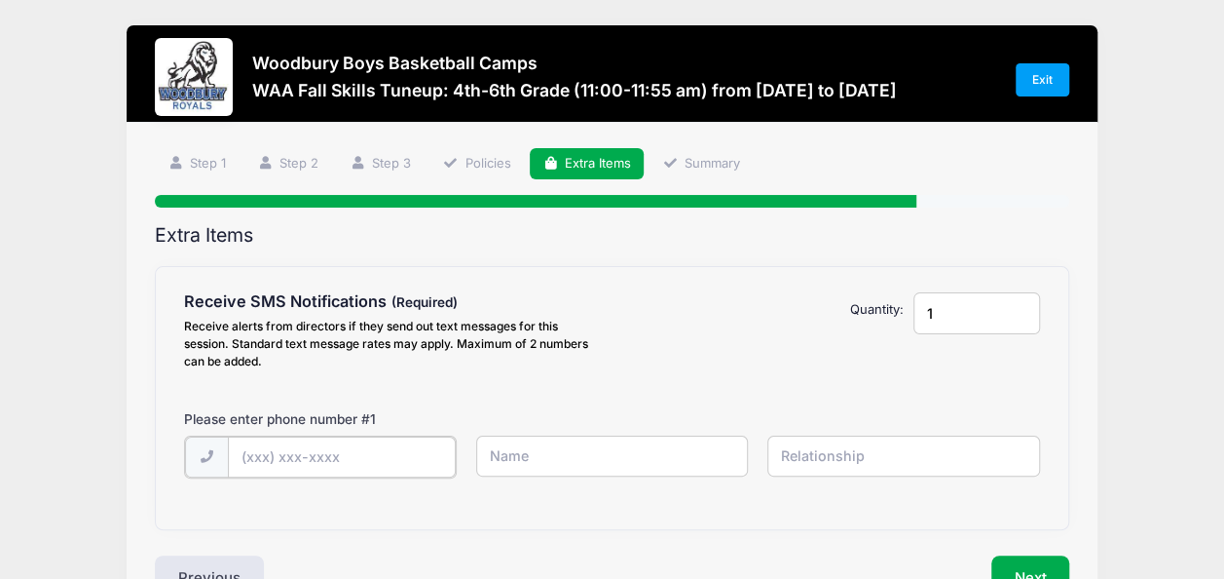
click at [347, 450] on input "text" at bounding box center [342, 457] width 229 height 42
type input "[PHONE_NUMBER]"
click at [609, 463] on input "text" at bounding box center [612, 456] width 273 height 42
type input "[PERSON_NAME]"
click at [844, 450] on input "text" at bounding box center [904, 456] width 273 height 42
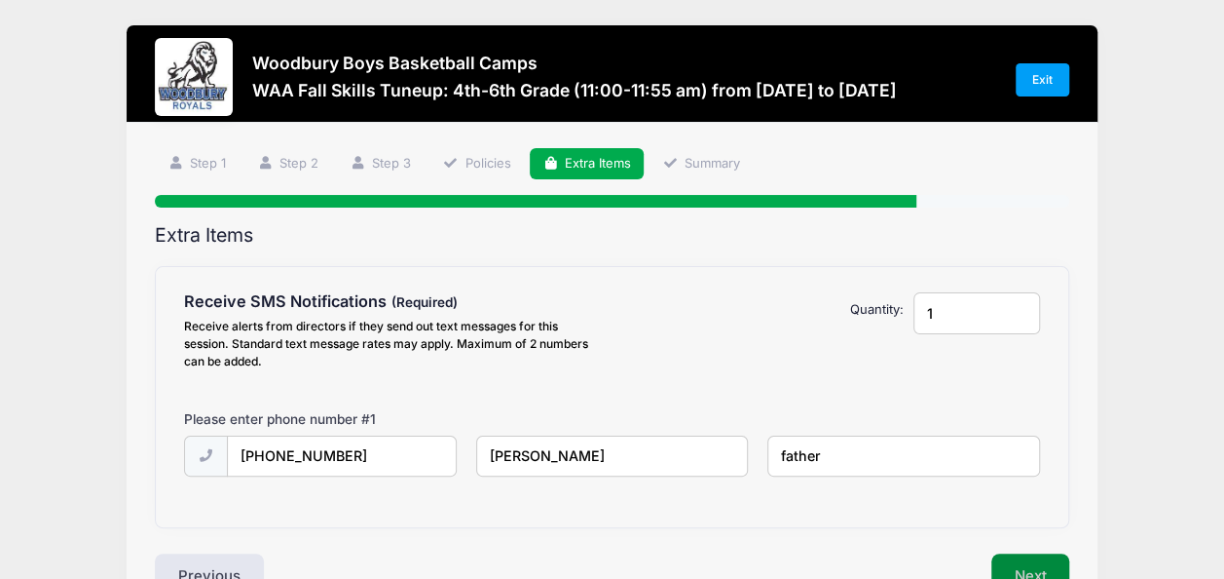
type input "father"
click at [1028, 572] on button "Next" at bounding box center [1031, 575] width 79 height 45
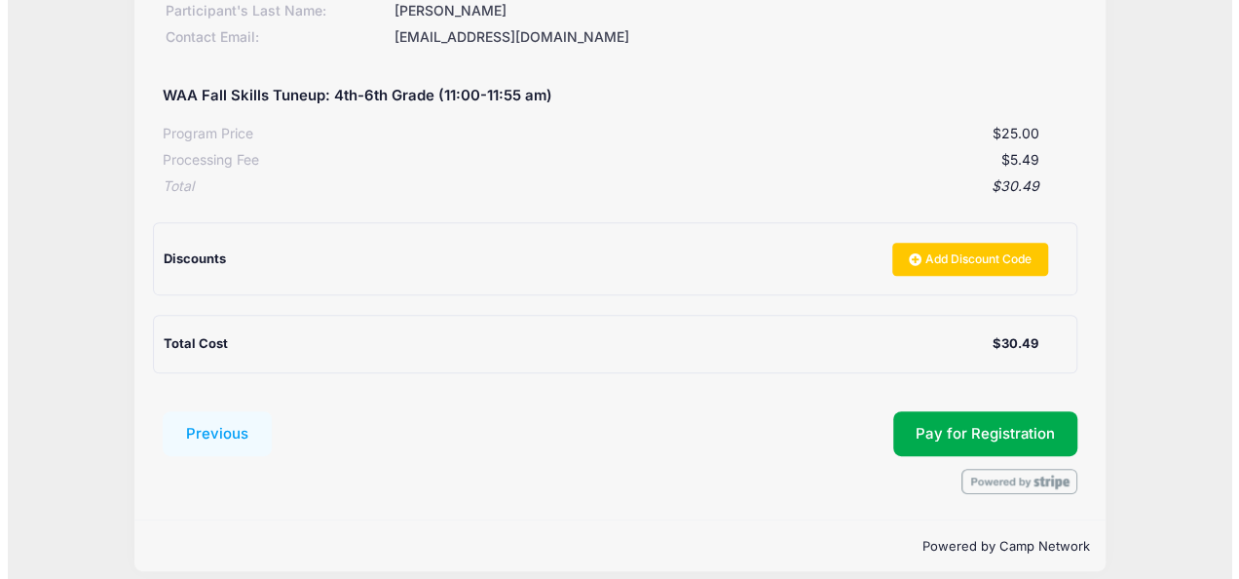
scroll to position [331, 0]
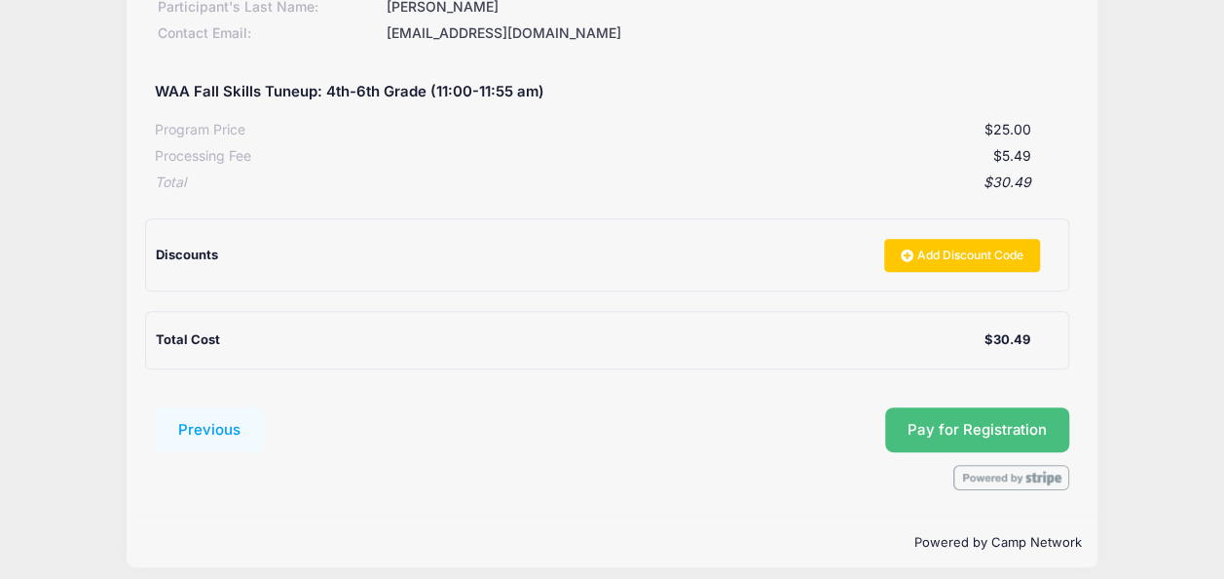
click at [1000, 409] on button "Pay for Registration" at bounding box center [977, 429] width 185 height 45
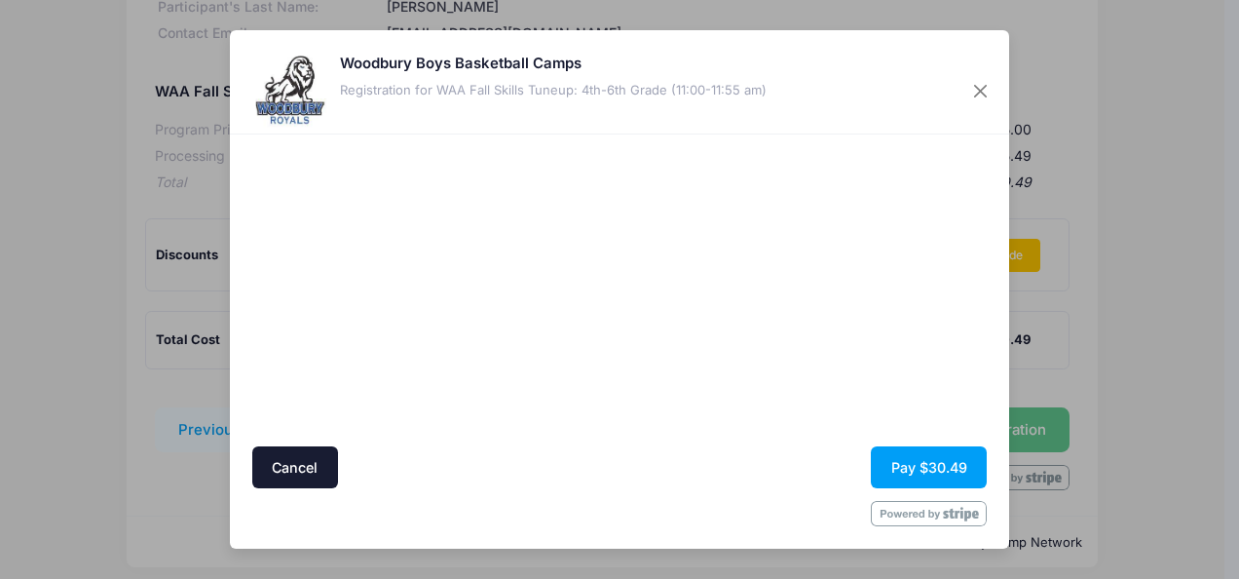
click at [485, 129] on div "Woodbury Boys Basketball Camps Registration for WAA Fall Skills Tuneup: 4th-6th…" at bounding box center [553, 92] width 427 height 78
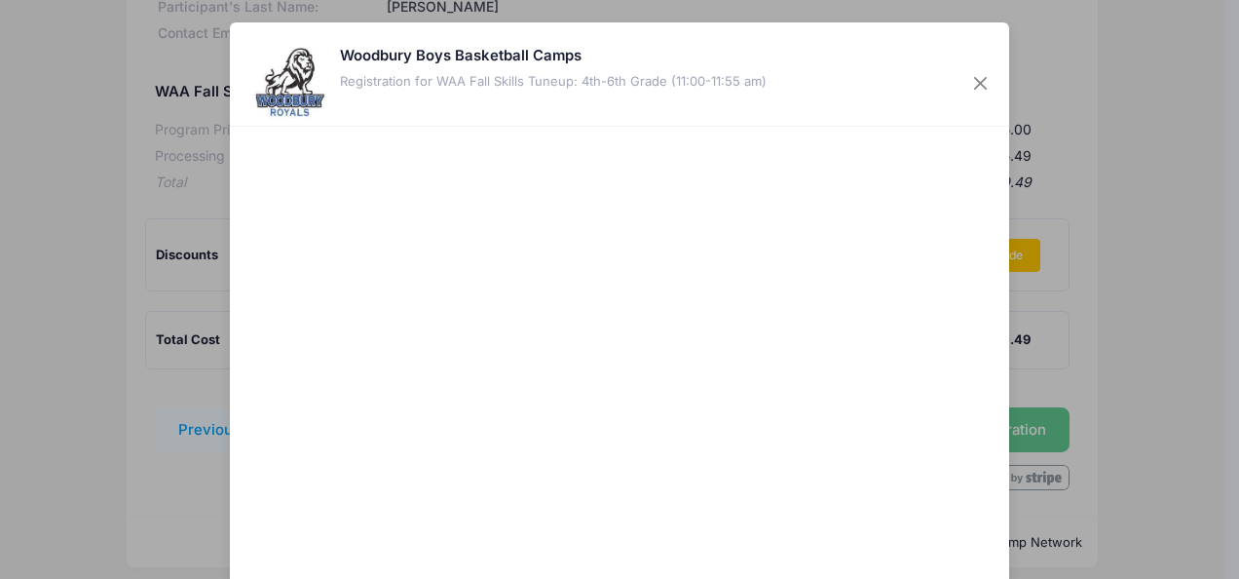
drag, startPoint x: 803, startPoint y: 43, endPoint x: 838, endPoint y: 19, distance: 42.1
click at [838, 19] on div "Woodbury Boys Basketball Camps Registration for WAA Fall Skills Tuneup: 4th-6th…" at bounding box center [619, 289] width 1239 height 579
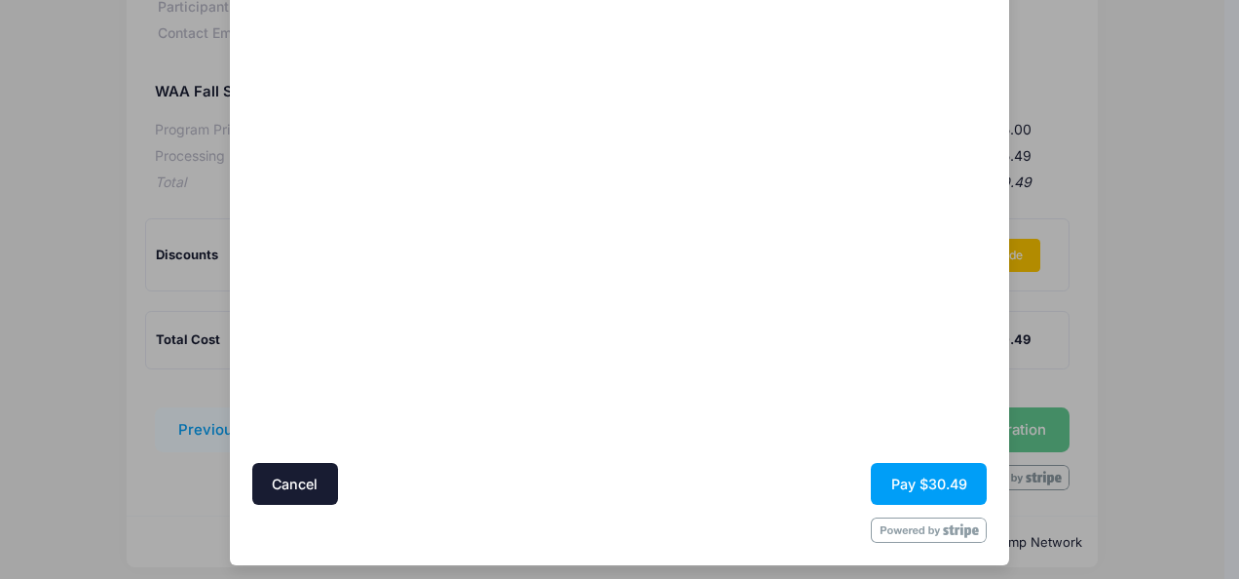
scroll to position [203, 0]
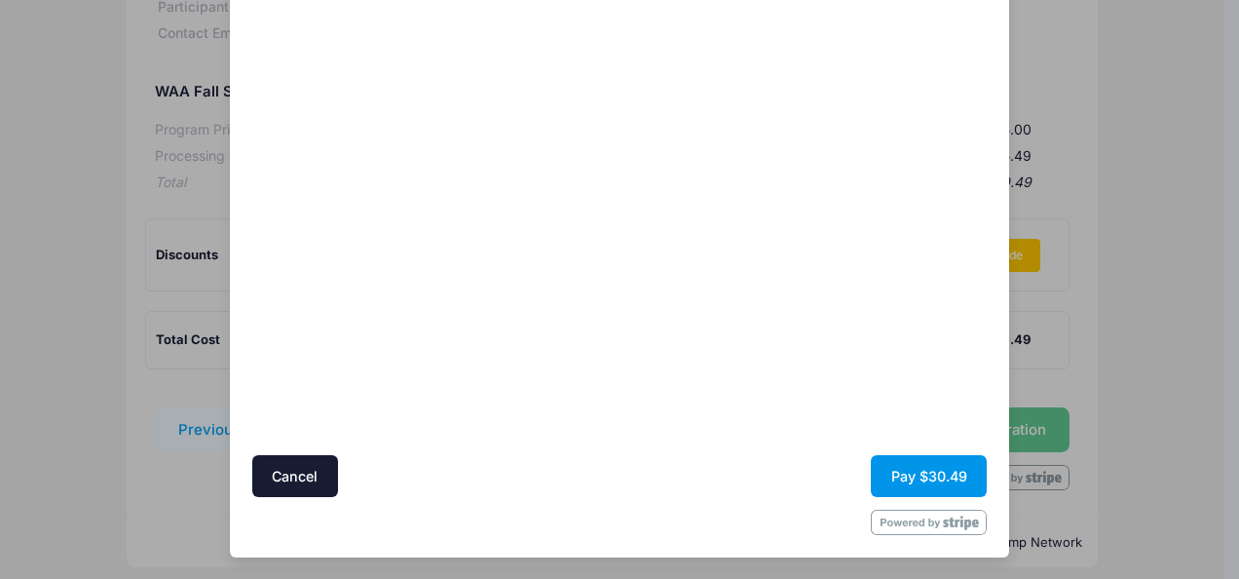
click at [920, 470] on button "Pay $30.49" at bounding box center [929, 476] width 116 height 42
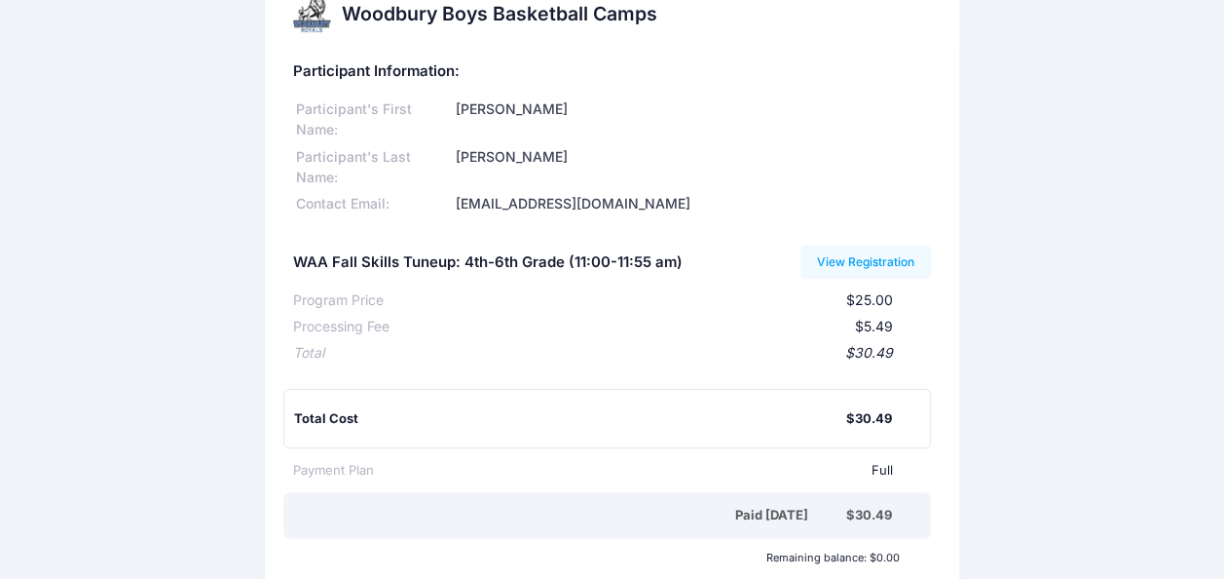
scroll to position [41, 0]
